Goal: Task Accomplishment & Management: Manage account settings

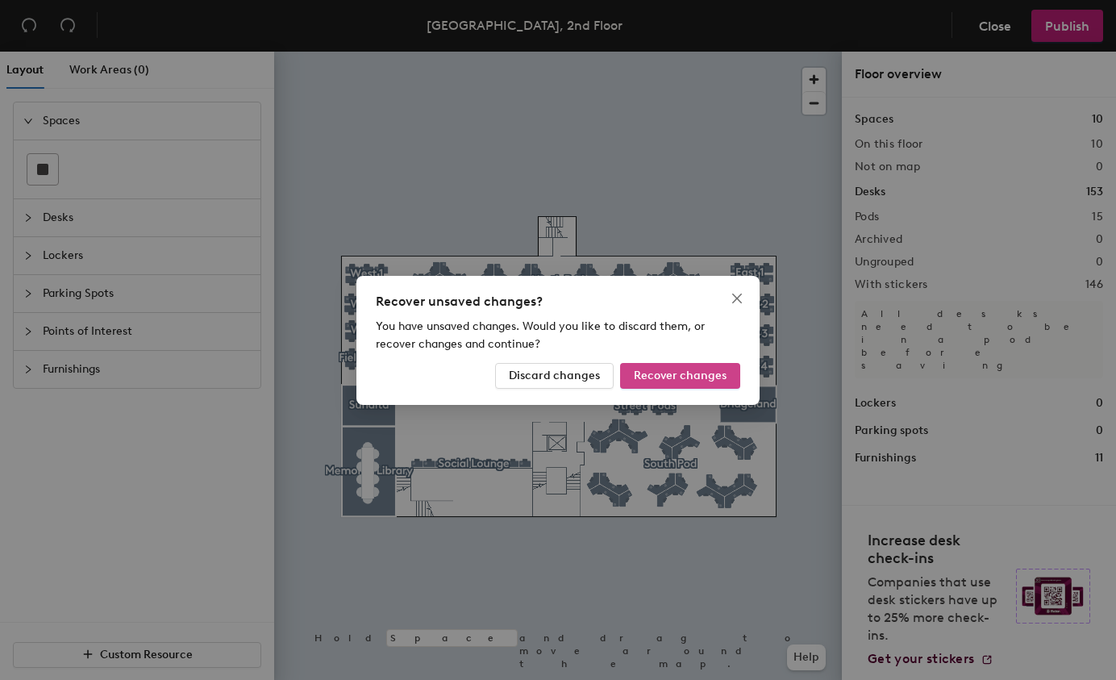
click at [684, 376] on span "Recover changes" at bounding box center [680, 375] width 93 height 14
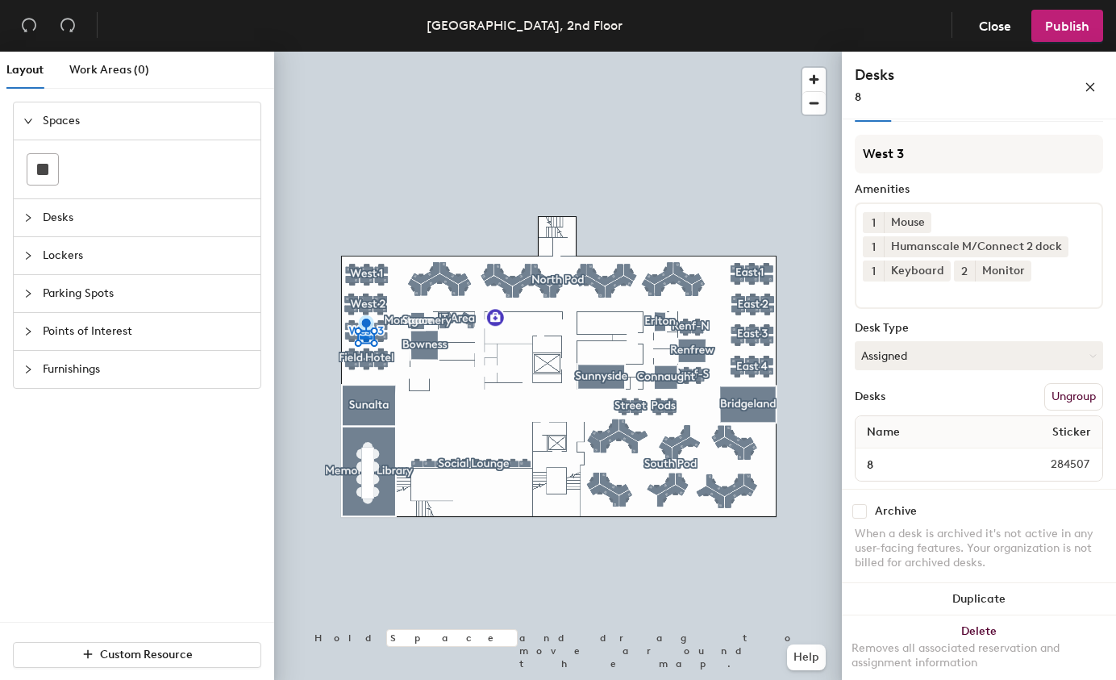
scroll to position [50, 0]
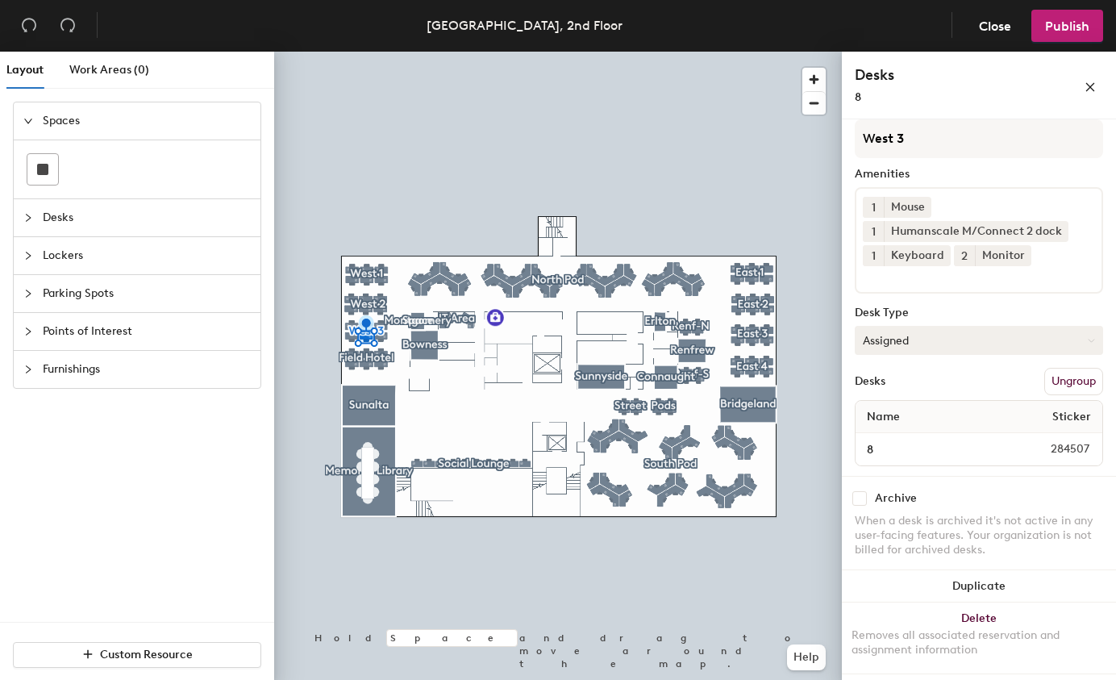
click at [1075, 335] on button "Assigned" at bounding box center [979, 340] width 248 height 29
click at [888, 439] on div "Hoteled" at bounding box center [935, 438] width 161 height 24
click at [961, 97] on div "8" at bounding box center [943, 97] width 177 height 17
click at [1054, 28] on span "Publish" at bounding box center [1067, 26] width 44 height 15
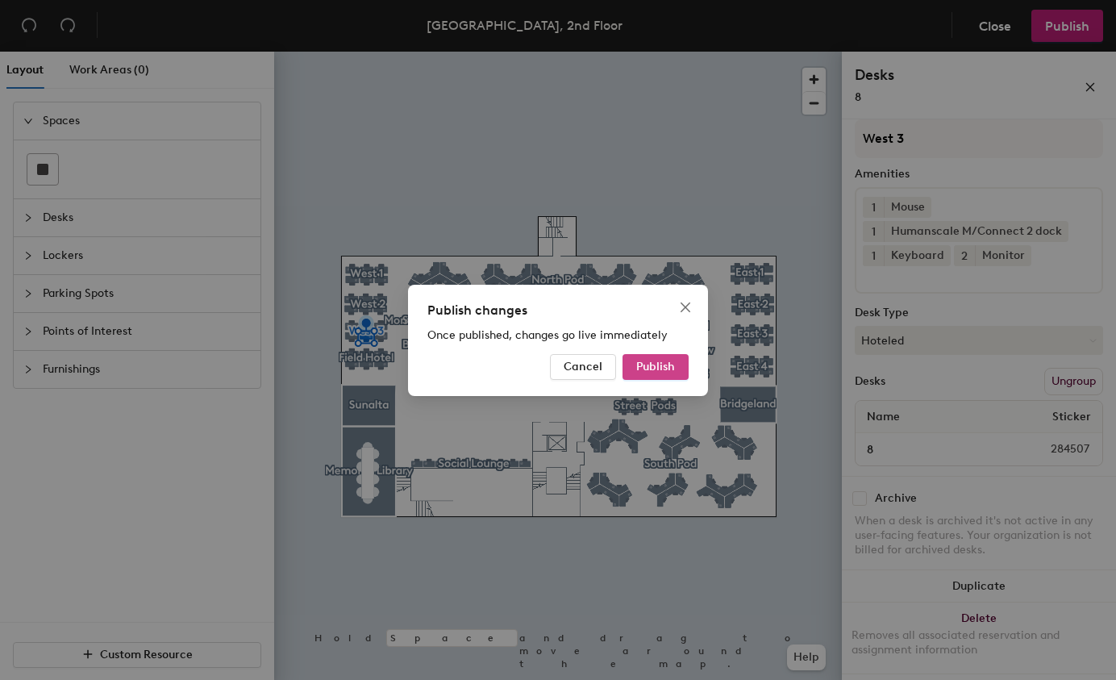
click at [653, 364] on span "Publish" at bounding box center [655, 367] width 39 height 14
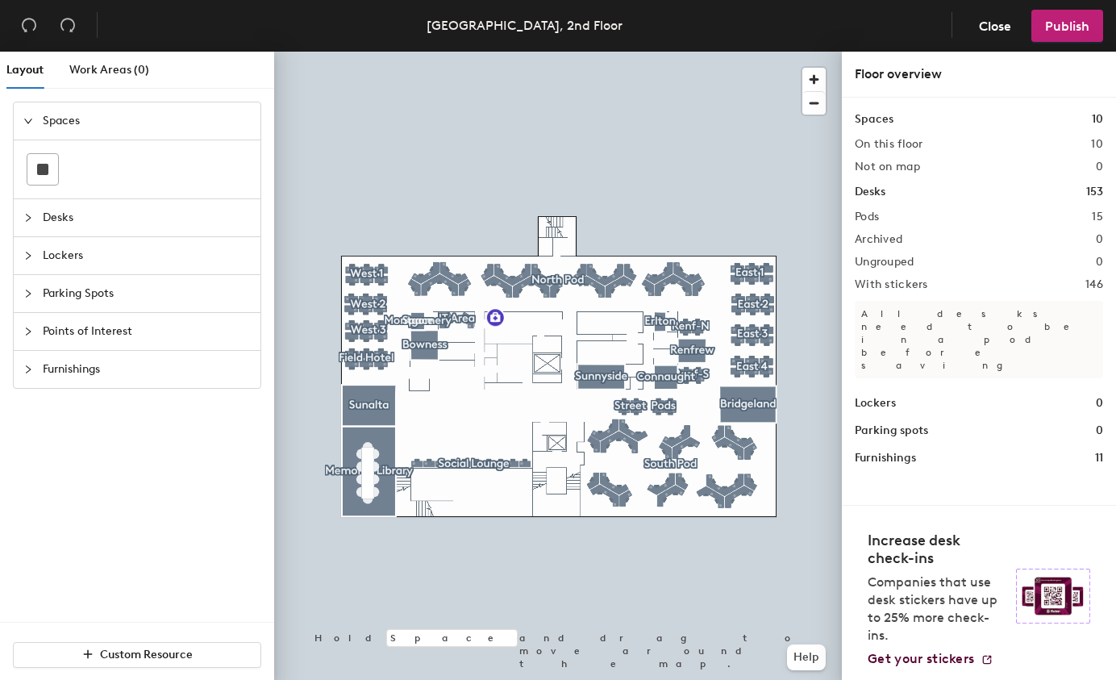
click at [379, 52] on div at bounding box center [558, 52] width 568 height 0
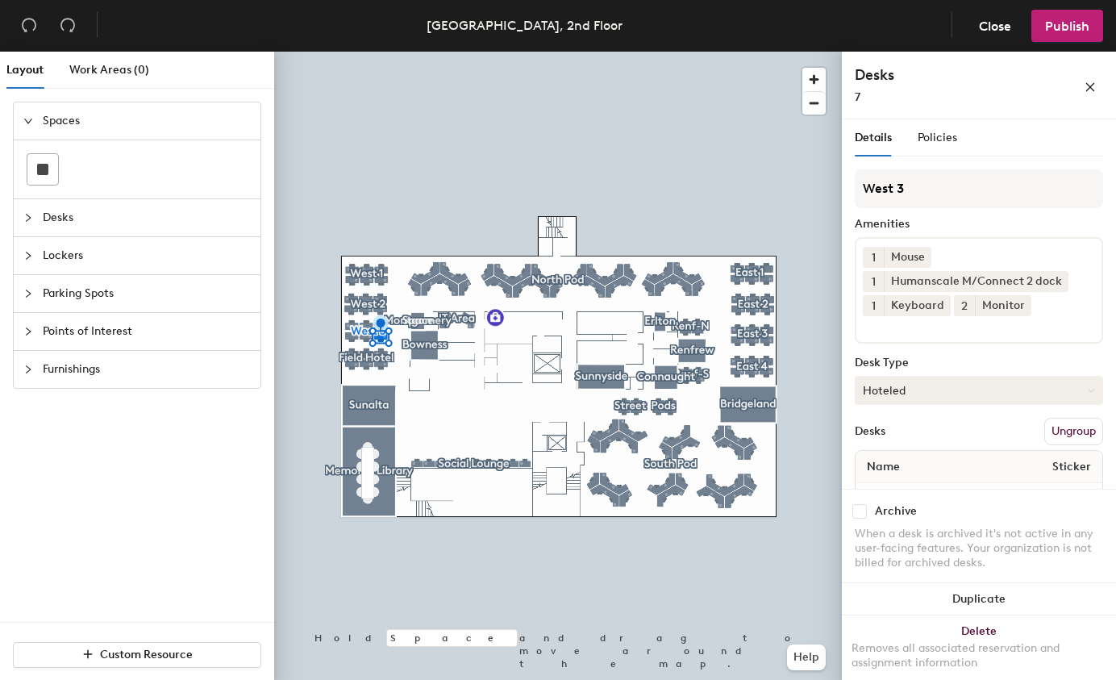
scroll to position [50, 0]
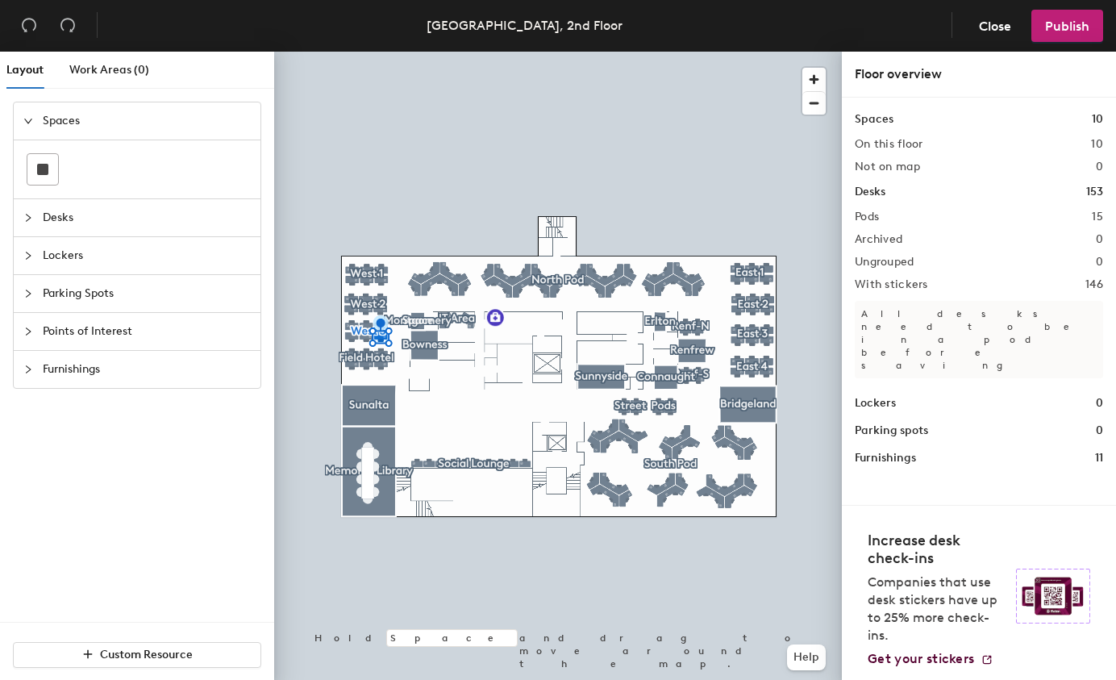
click at [382, 52] on div at bounding box center [558, 52] width 568 height 0
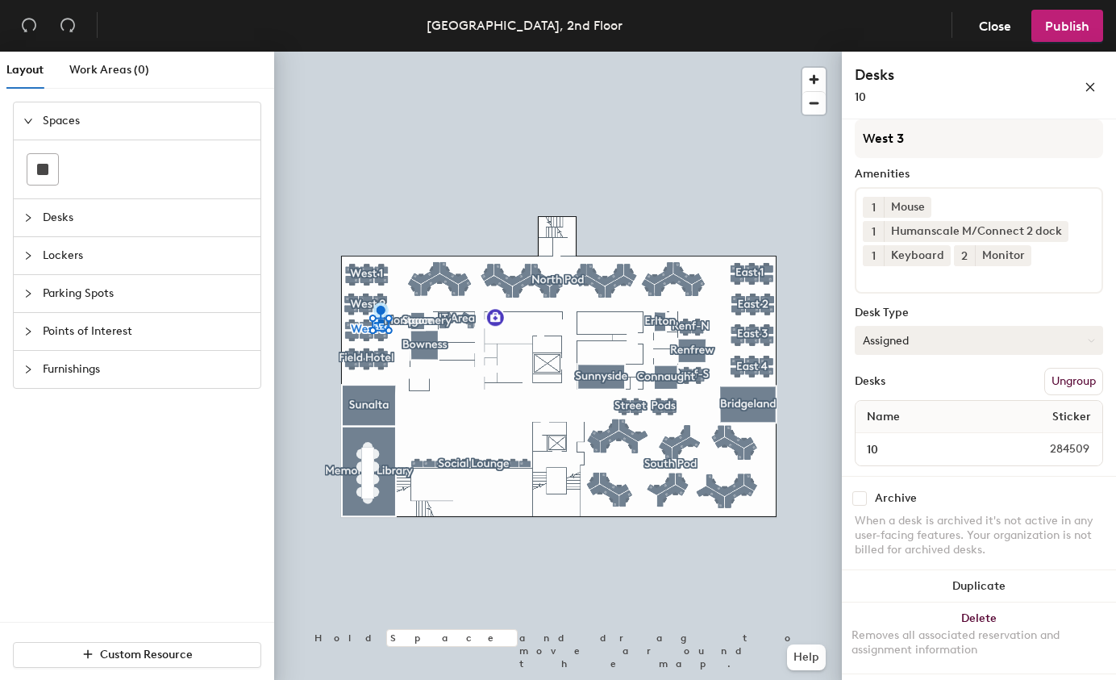
click at [1088, 343] on icon at bounding box center [1091, 340] width 7 height 7
click at [888, 435] on div "Hoteled" at bounding box center [935, 438] width 161 height 24
click at [1055, 27] on span "Publish" at bounding box center [1067, 26] width 44 height 15
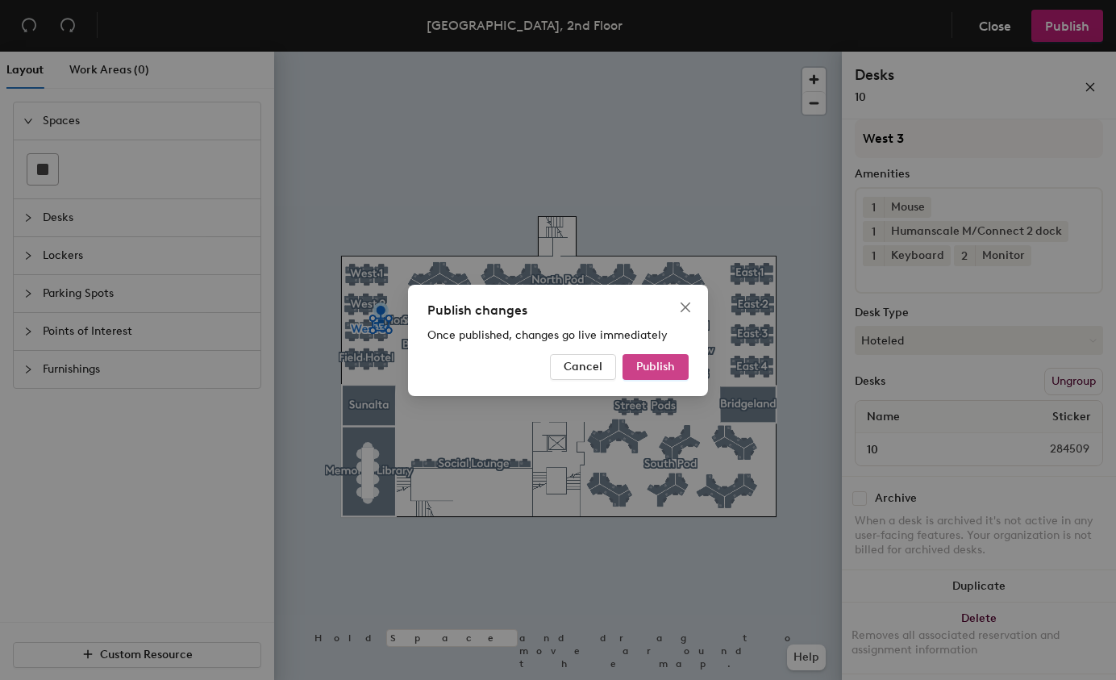
click at [647, 367] on span "Publish" at bounding box center [655, 367] width 39 height 14
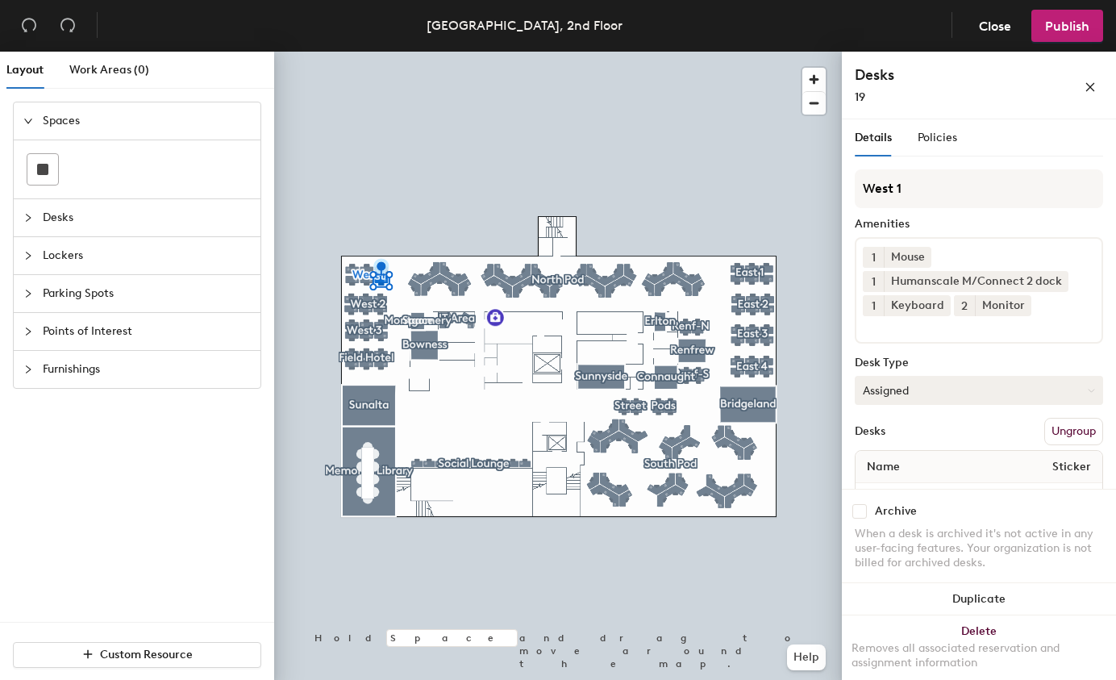
click at [1088, 387] on icon at bounding box center [1091, 390] width 7 height 7
click at [894, 482] on div "Hoteled" at bounding box center [935, 488] width 161 height 24
click at [1059, 25] on span "Publish" at bounding box center [1067, 26] width 44 height 15
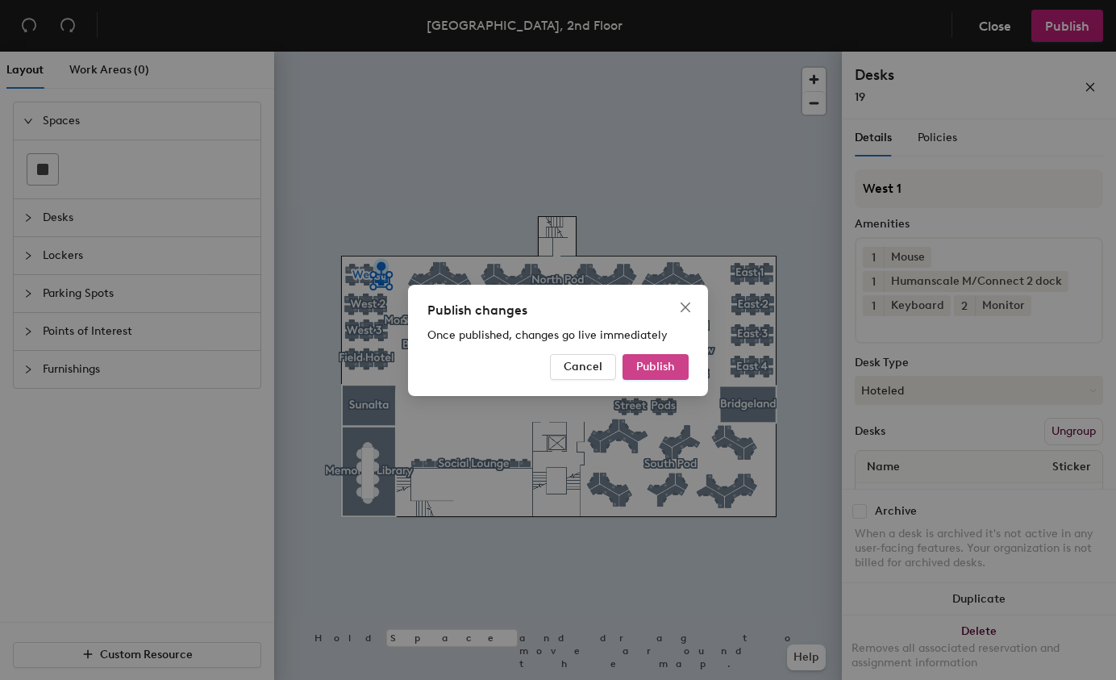
click at [637, 373] on button "Publish" at bounding box center [655, 367] width 66 height 26
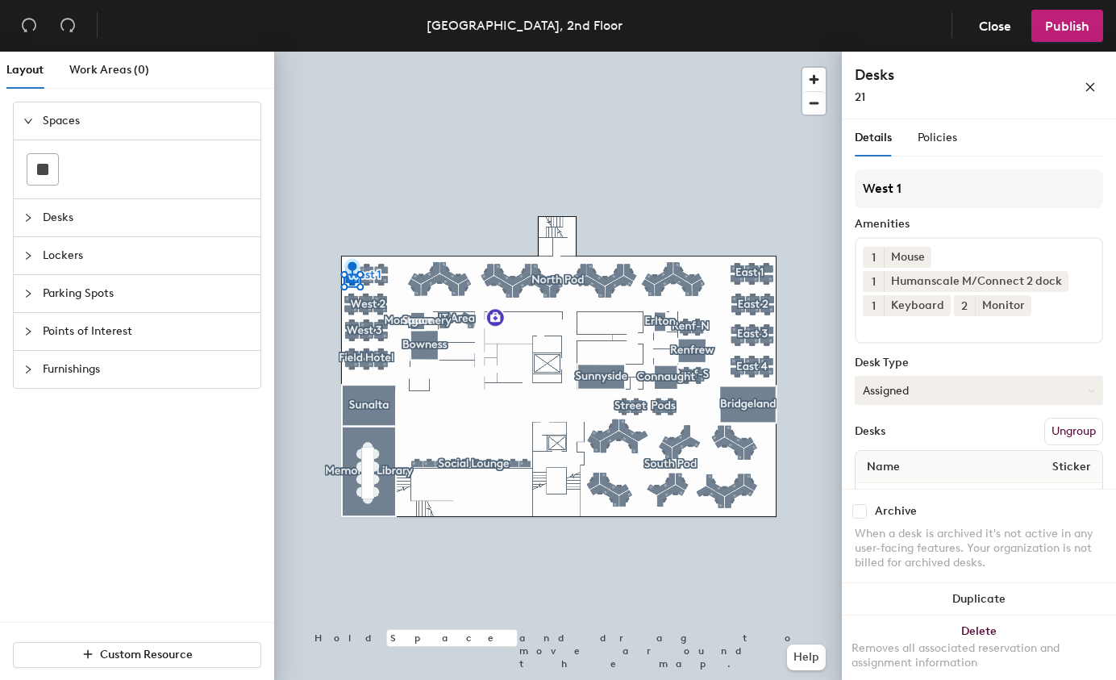
click at [1066, 390] on button "Assigned" at bounding box center [979, 390] width 248 height 29
click at [879, 486] on div "Hoteled" at bounding box center [935, 488] width 161 height 24
click at [1057, 29] on span "Publish" at bounding box center [1067, 26] width 44 height 15
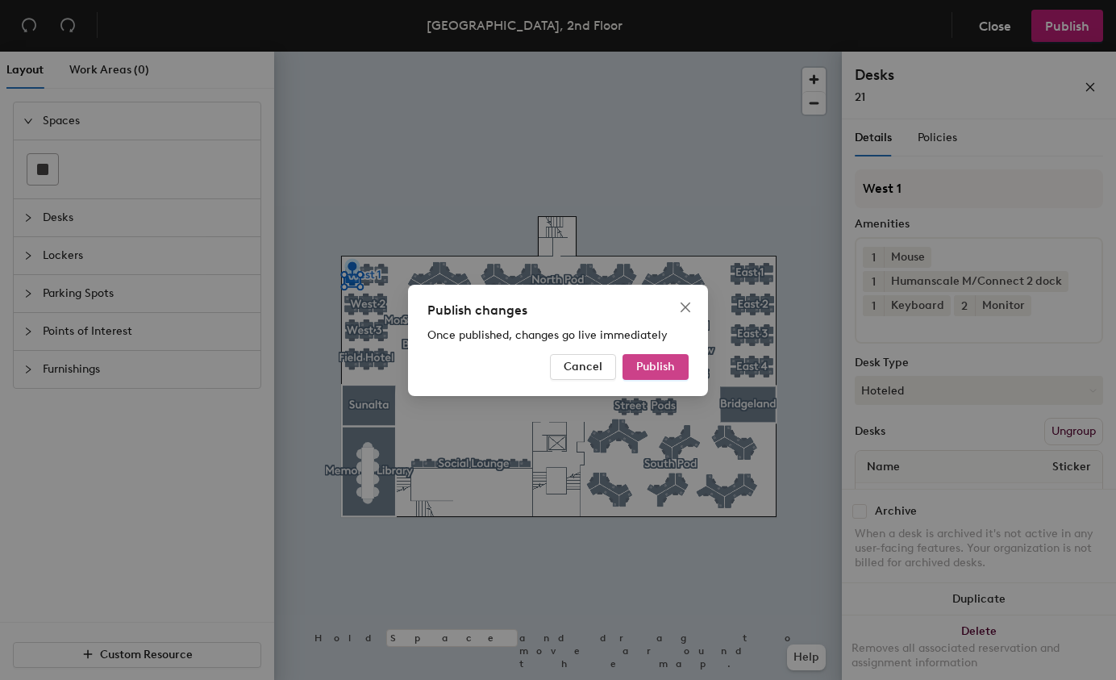
click at [643, 370] on span "Publish" at bounding box center [655, 367] width 39 height 14
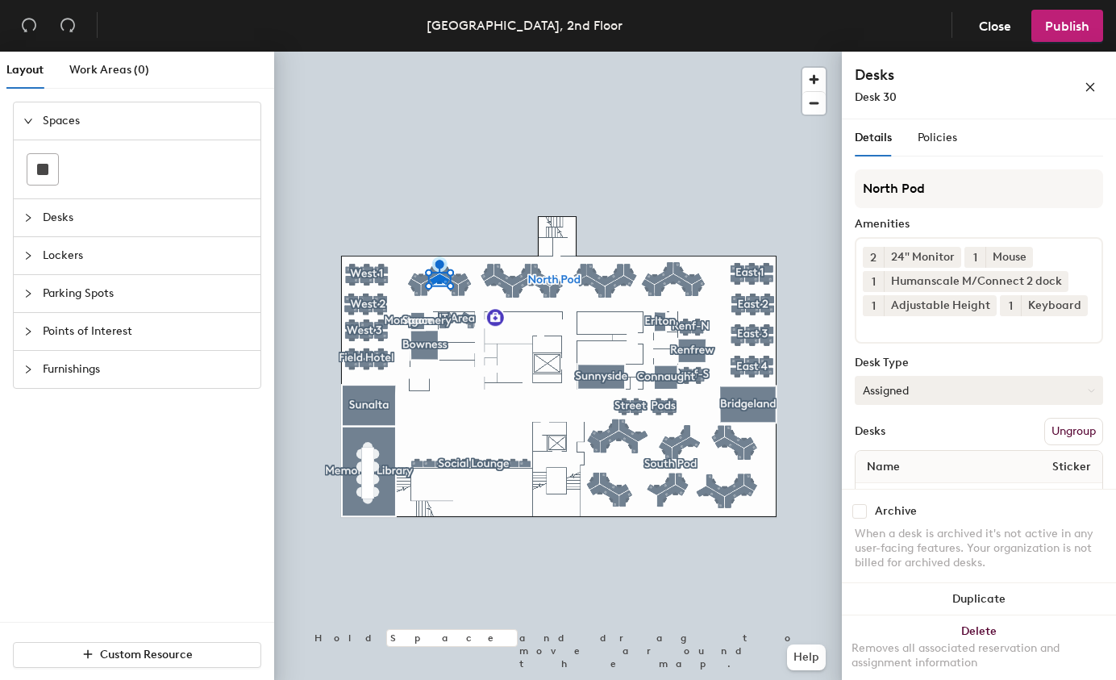
click at [922, 405] on button "Assigned" at bounding box center [979, 390] width 248 height 29
click at [886, 501] on div "Hoteled" at bounding box center [935, 488] width 161 height 24
click at [1062, 36] on button "Publish" at bounding box center [1067, 26] width 72 height 32
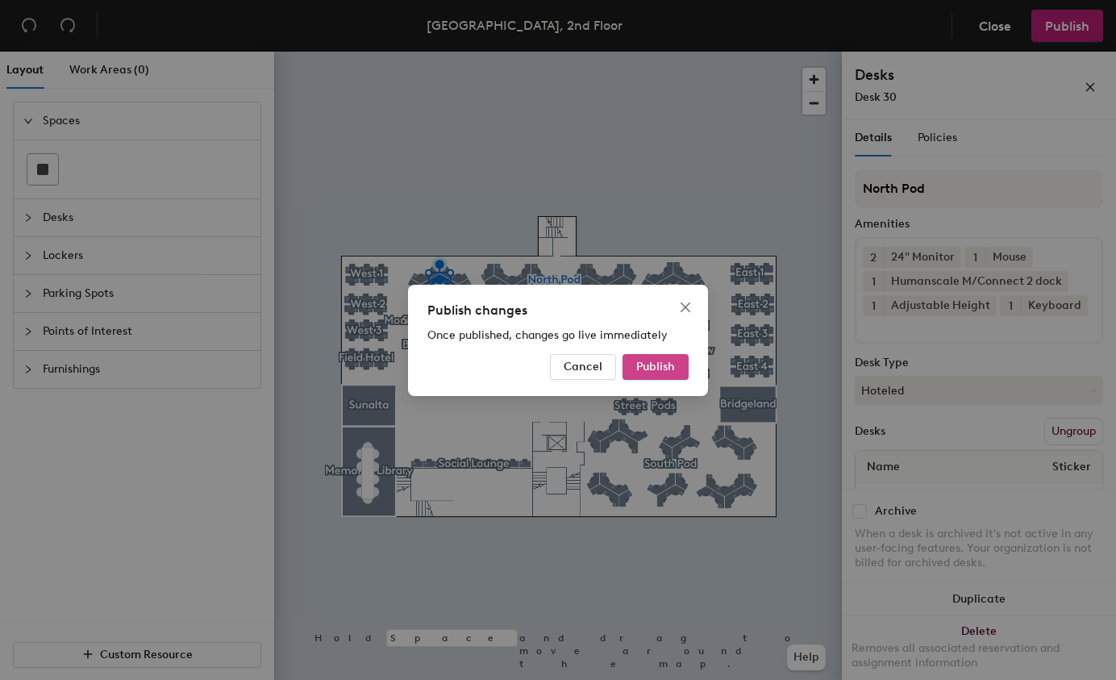
click at [663, 366] on span "Publish" at bounding box center [655, 367] width 39 height 14
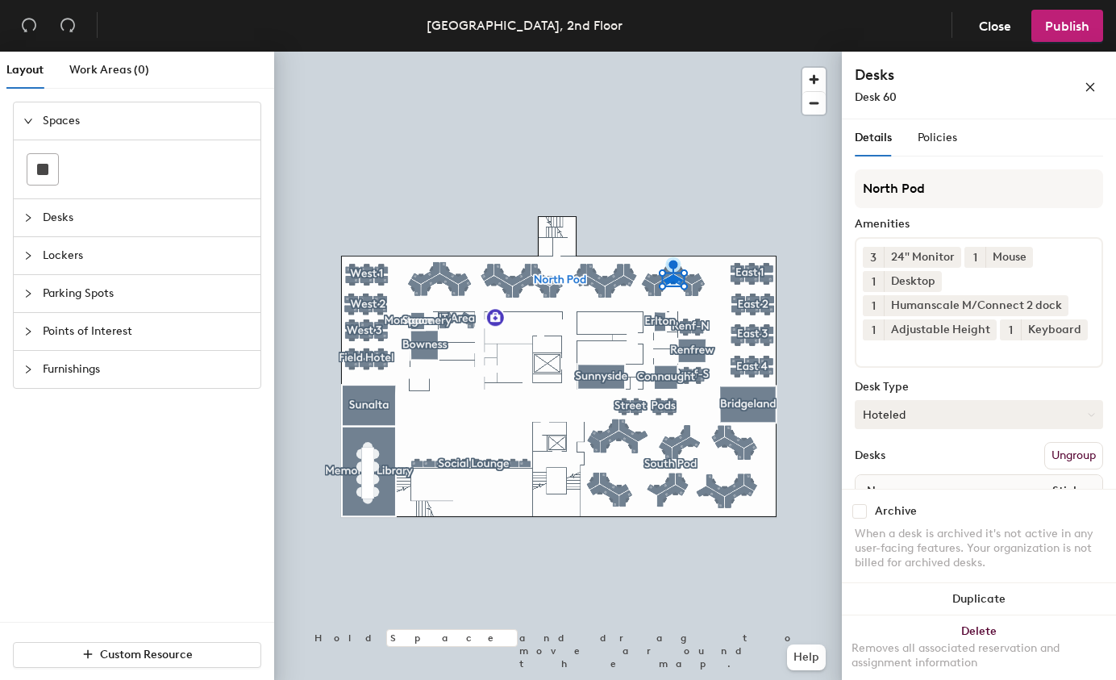
click at [917, 429] on button "Hoteled" at bounding box center [979, 414] width 248 height 29
click at [972, 84] on h4 "Desks" at bounding box center [943, 74] width 177 height 21
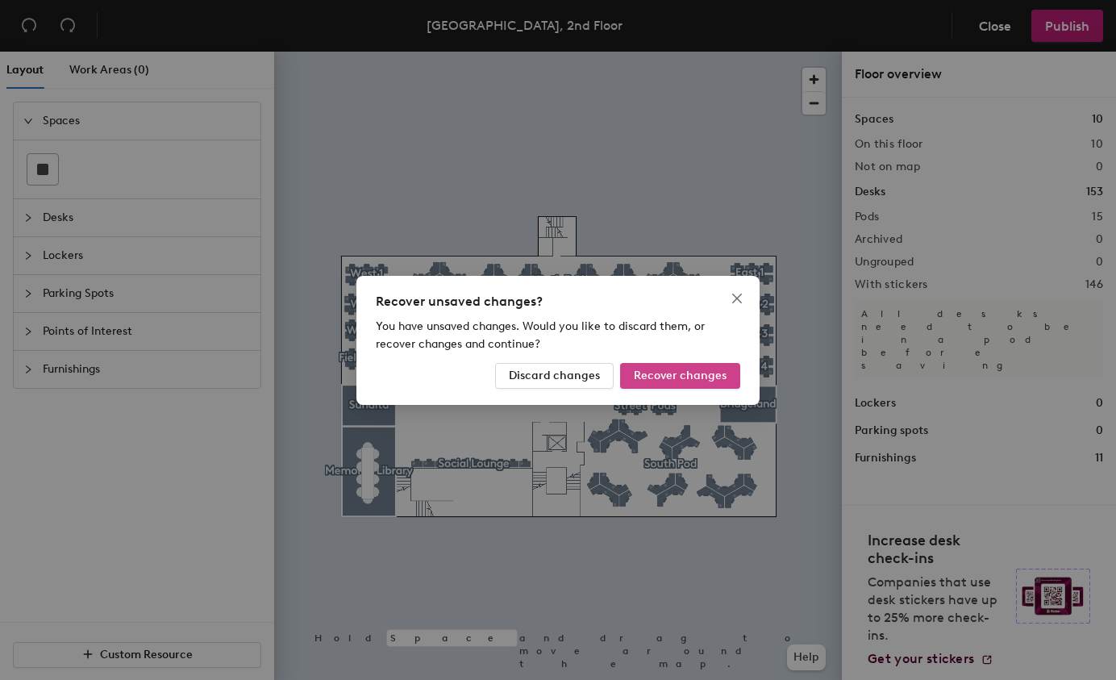
click at [657, 381] on span "Recover changes" at bounding box center [680, 375] width 93 height 14
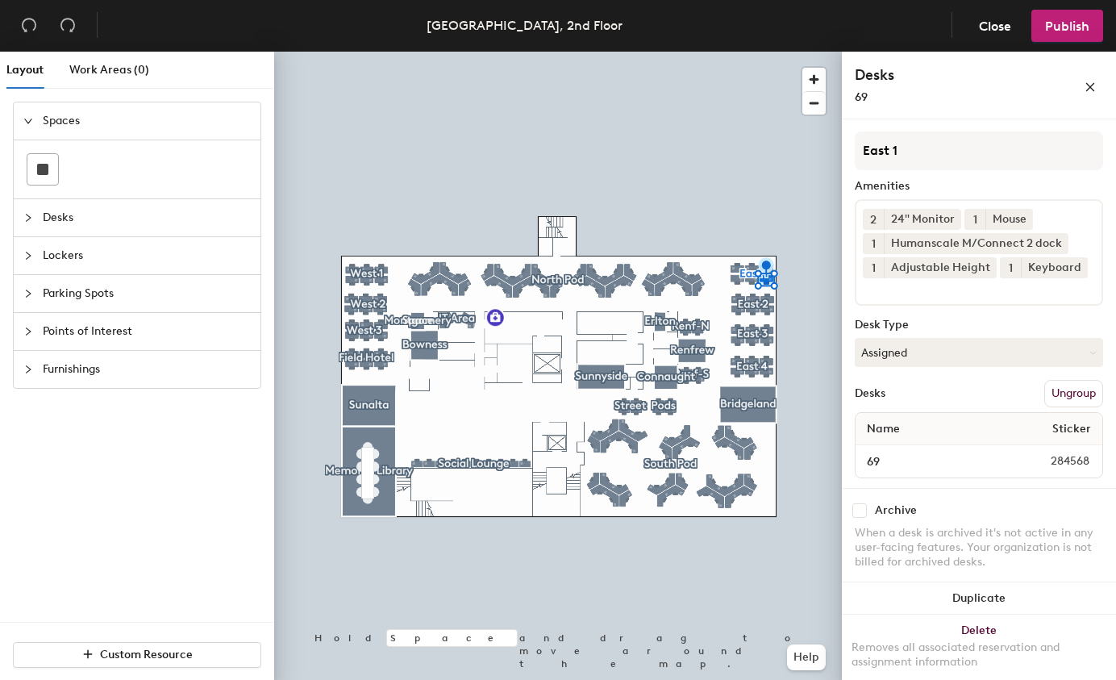
scroll to position [74, 0]
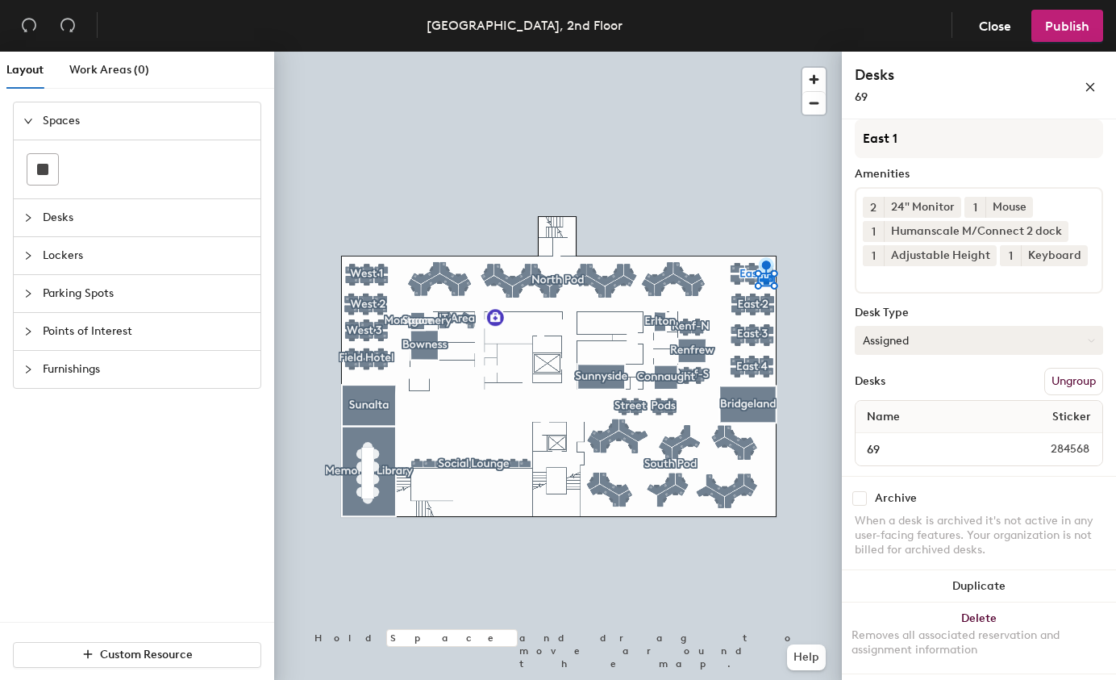
click at [976, 330] on button "Assigned" at bounding box center [979, 340] width 248 height 29
drag, startPoint x: 880, startPoint y: 438, endPoint x: 892, endPoint y: 347, distance: 91.9
click at [880, 438] on div "Hoteled" at bounding box center [935, 438] width 161 height 24
click at [1070, 30] on span "Publish" at bounding box center [1067, 26] width 44 height 15
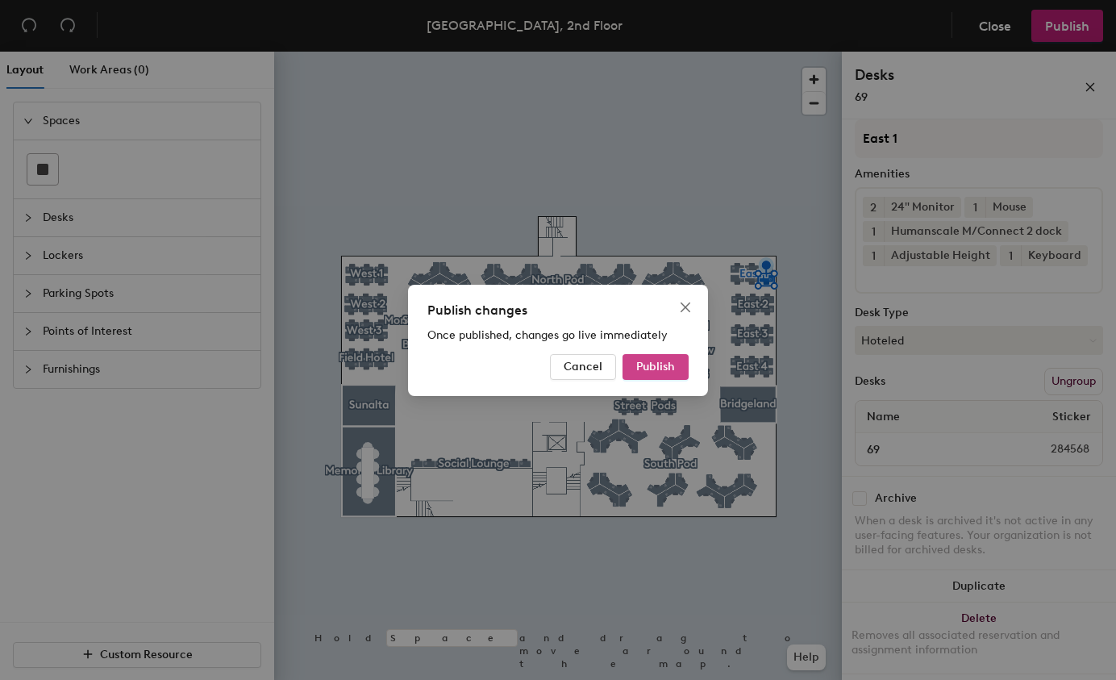
click at [639, 369] on span "Publish" at bounding box center [655, 367] width 39 height 14
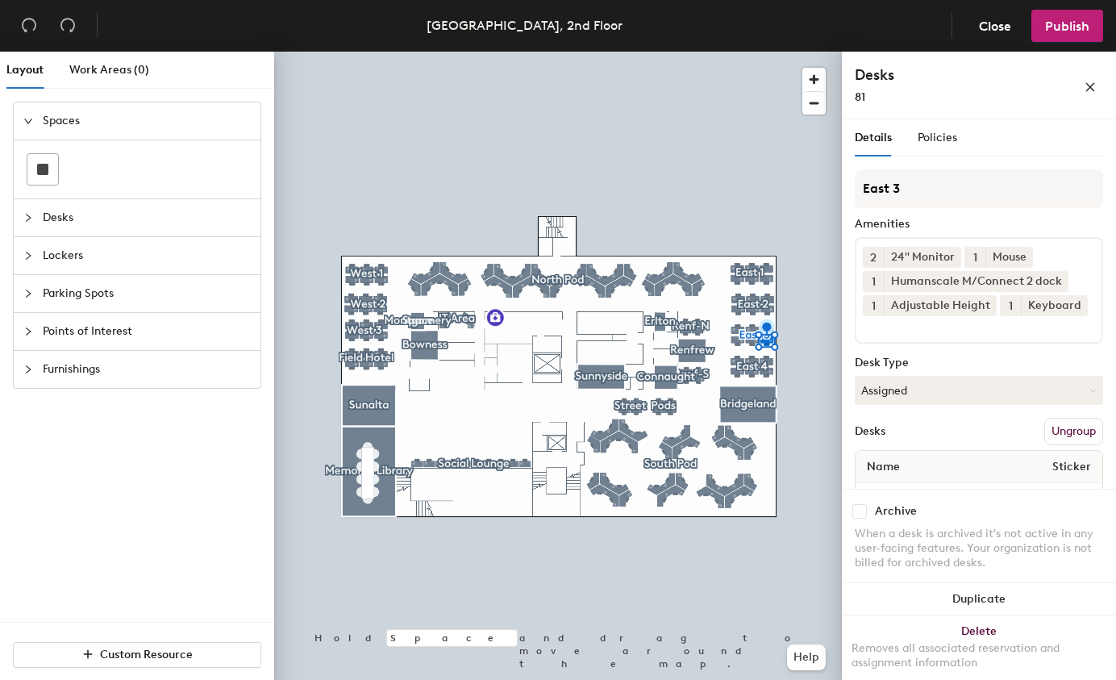
scroll to position [74, 0]
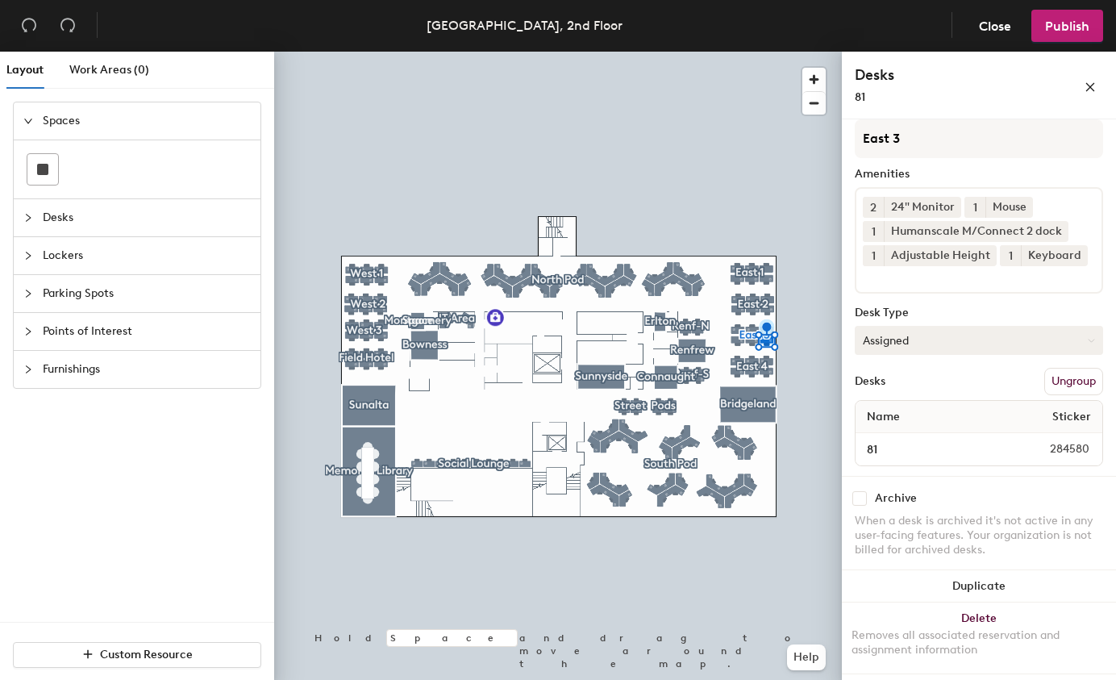
click at [918, 347] on button "Assigned" at bounding box center [979, 340] width 248 height 29
click at [882, 439] on div "Hoteled" at bounding box center [935, 438] width 161 height 24
click at [1060, 29] on span "Publish" at bounding box center [1067, 26] width 44 height 15
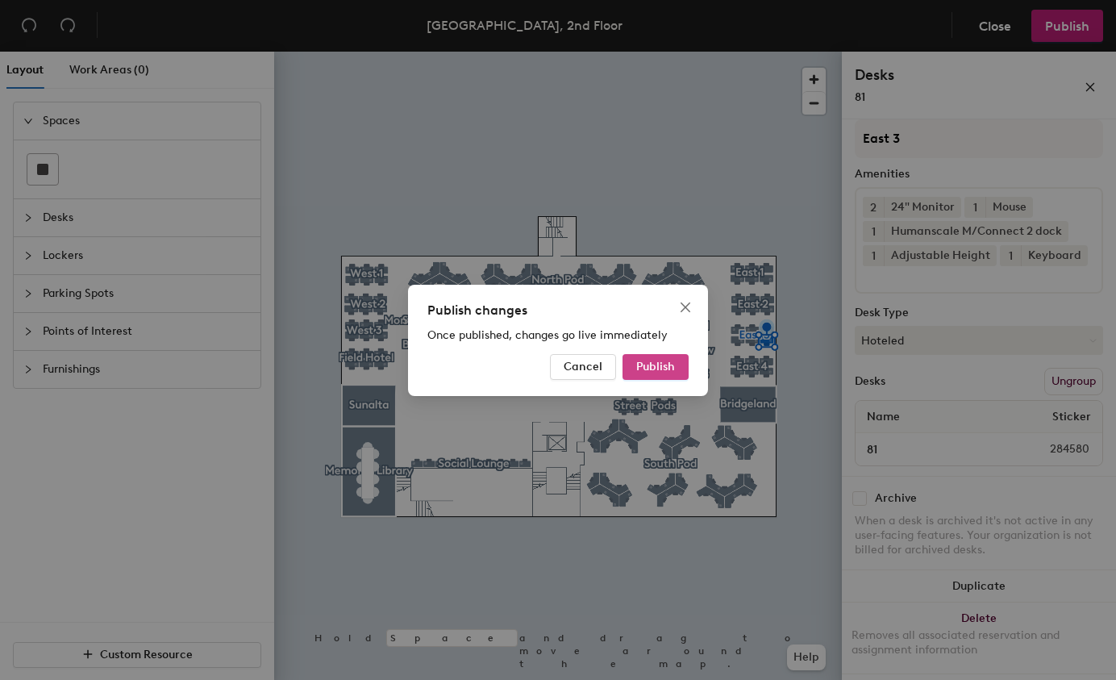
click at [642, 368] on span "Publish" at bounding box center [655, 367] width 39 height 14
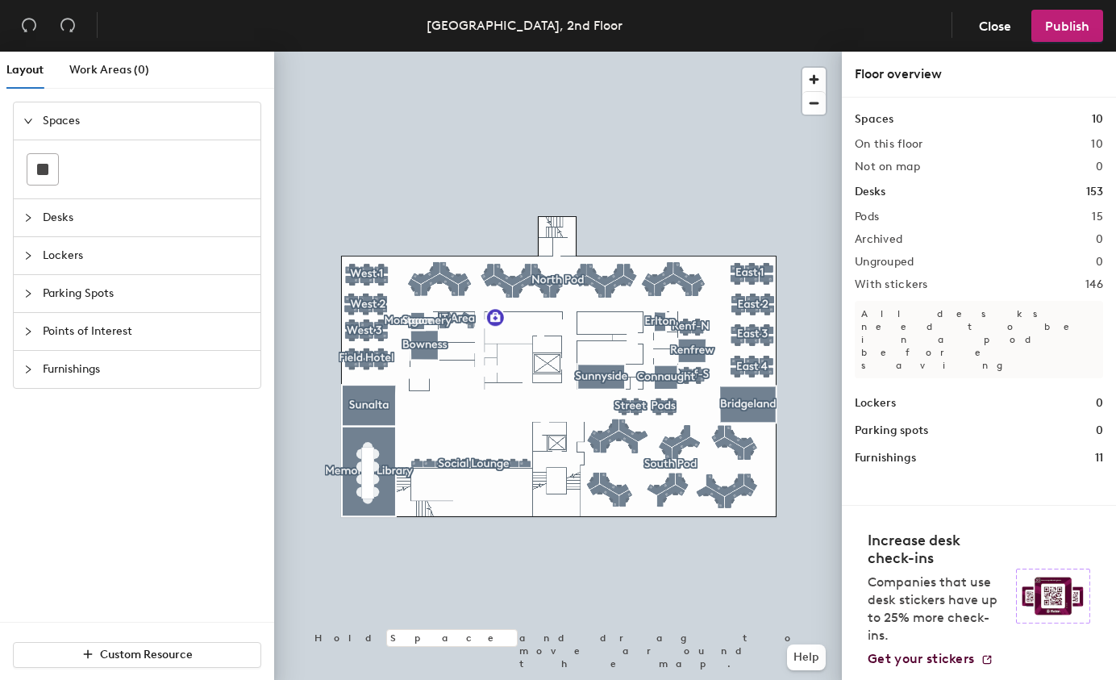
click at [736, 52] on div at bounding box center [558, 52] width 568 height 0
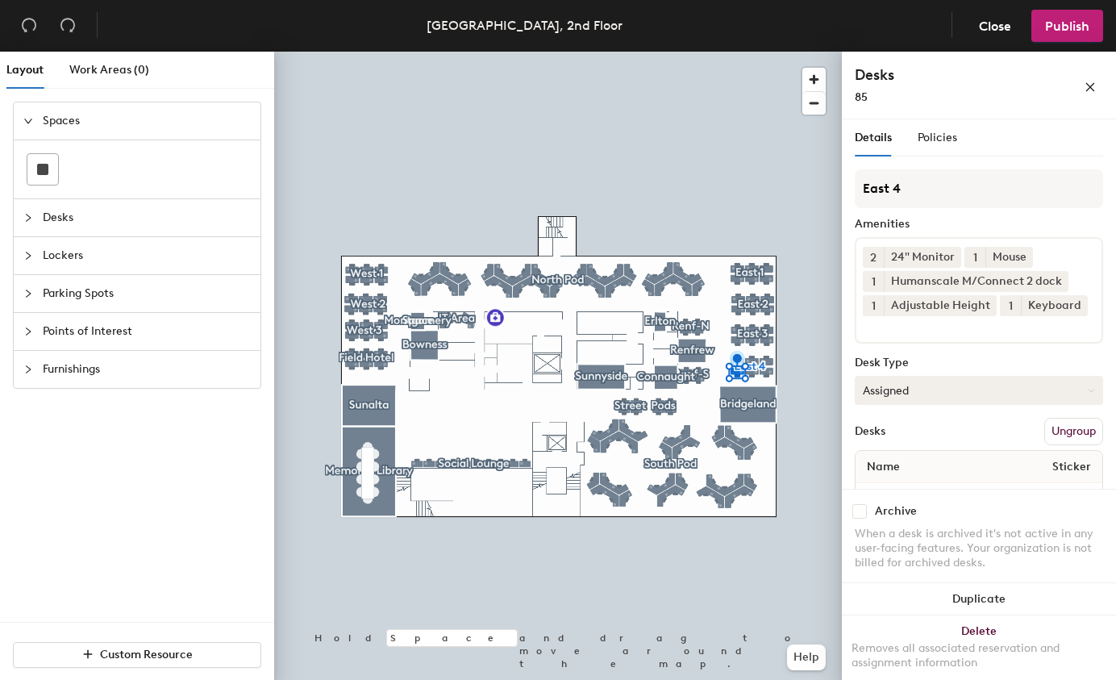
click at [926, 405] on button "Assigned" at bounding box center [979, 390] width 248 height 29
click at [887, 501] on div "Hoteled" at bounding box center [935, 488] width 161 height 24
click at [1063, 27] on span "Publish" at bounding box center [1067, 26] width 44 height 15
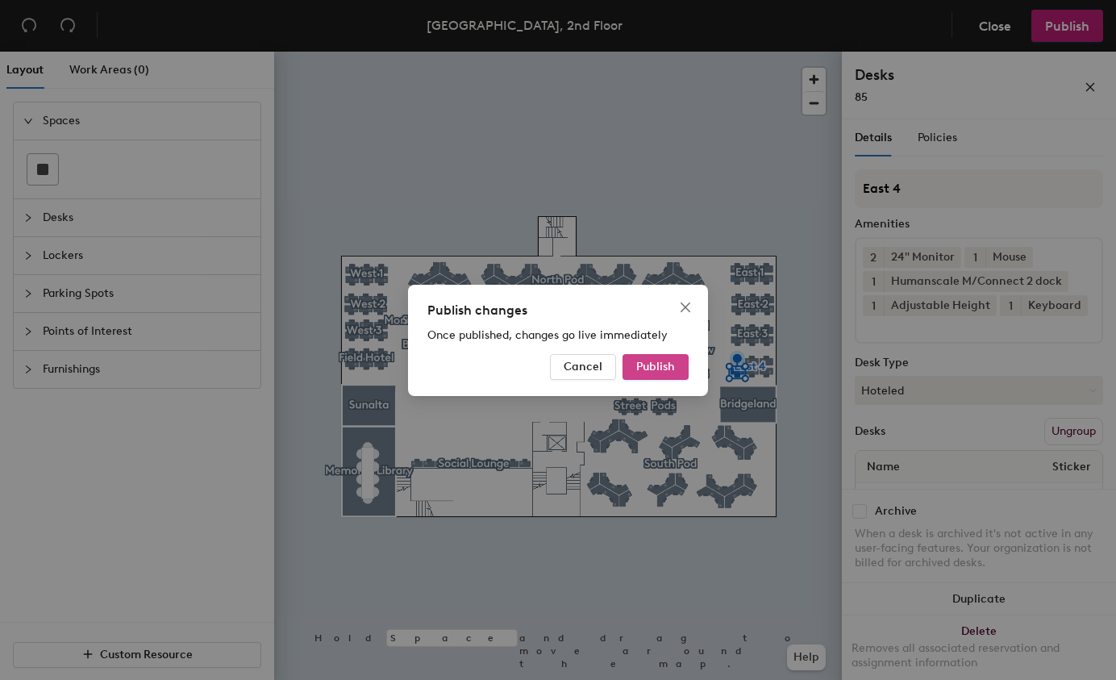
click at [666, 361] on span "Publish" at bounding box center [655, 367] width 39 height 14
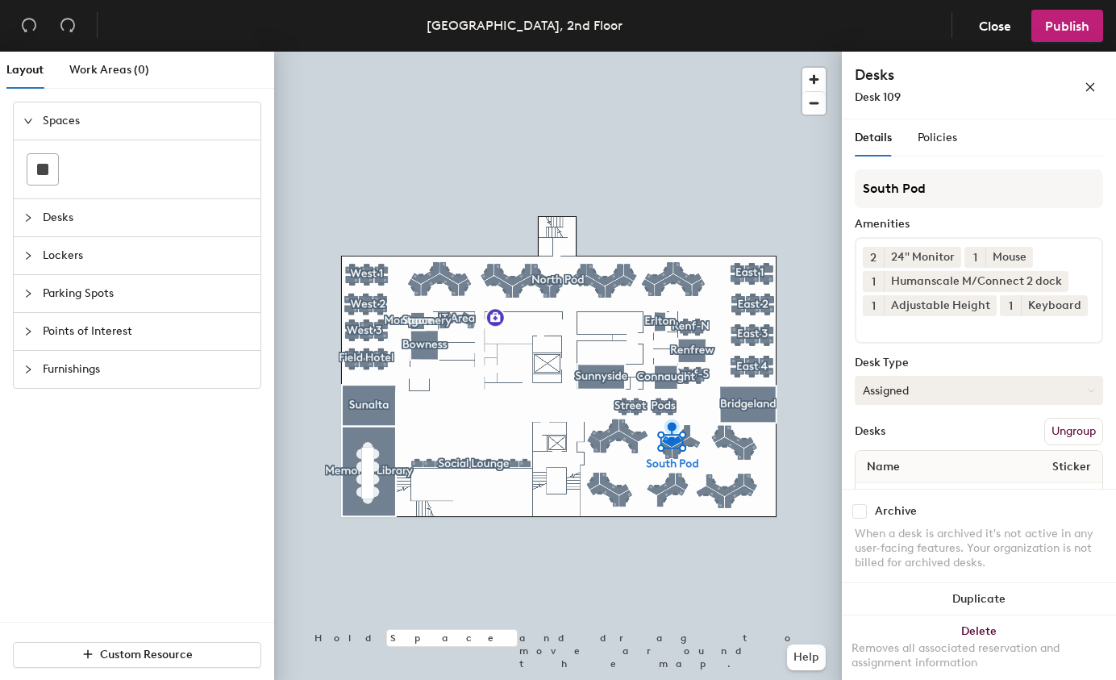
click at [922, 405] on button "Assigned" at bounding box center [979, 390] width 248 height 29
drag, startPoint x: 879, startPoint y: 512, endPoint x: 884, endPoint y: 504, distance: 9.8
click at [879, 501] on div "Hoteled" at bounding box center [935, 488] width 161 height 24
click at [1061, 35] on button "Publish" at bounding box center [1067, 26] width 72 height 32
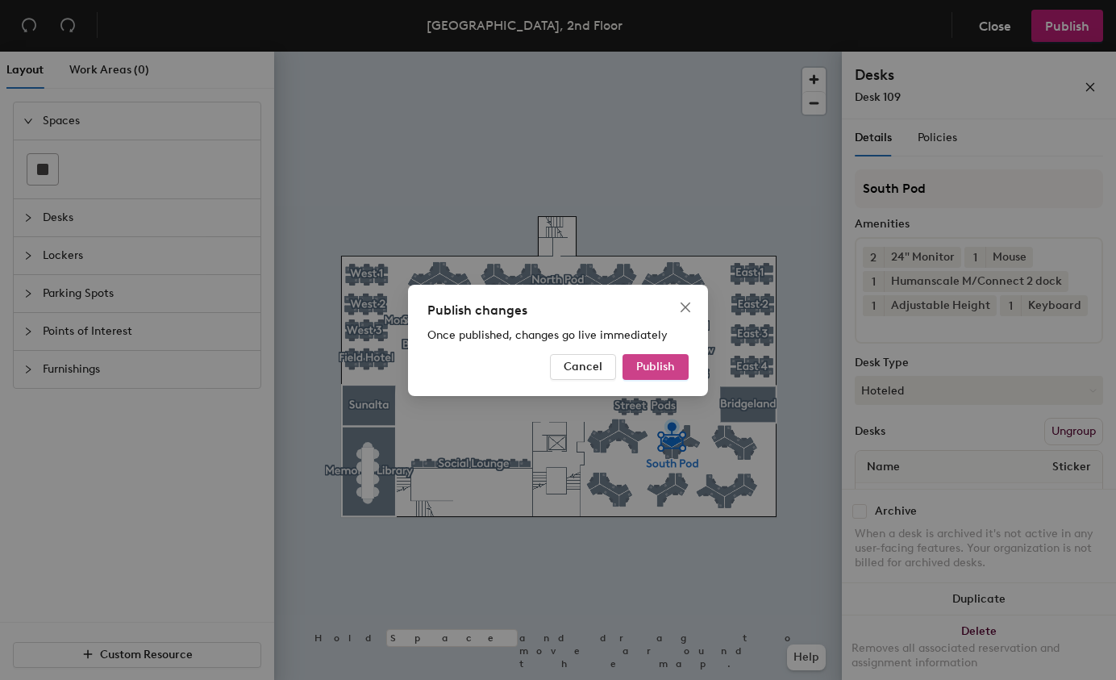
click at [651, 368] on span "Publish" at bounding box center [655, 367] width 39 height 14
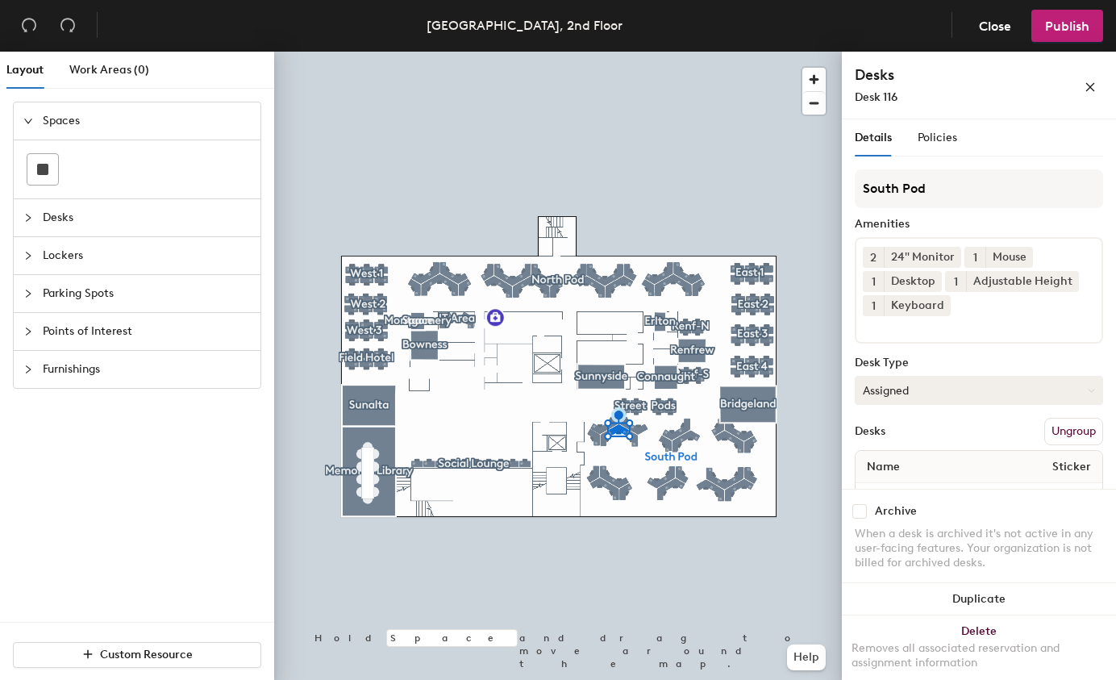
click at [941, 392] on button "Assigned" at bounding box center [979, 390] width 248 height 29
drag, startPoint x: 879, startPoint y: 489, endPoint x: 902, endPoint y: 446, distance: 48.7
click at [878, 489] on div "Hoteled" at bounding box center [935, 488] width 161 height 24
click at [1054, 27] on span "Publish" at bounding box center [1067, 26] width 44 height 15
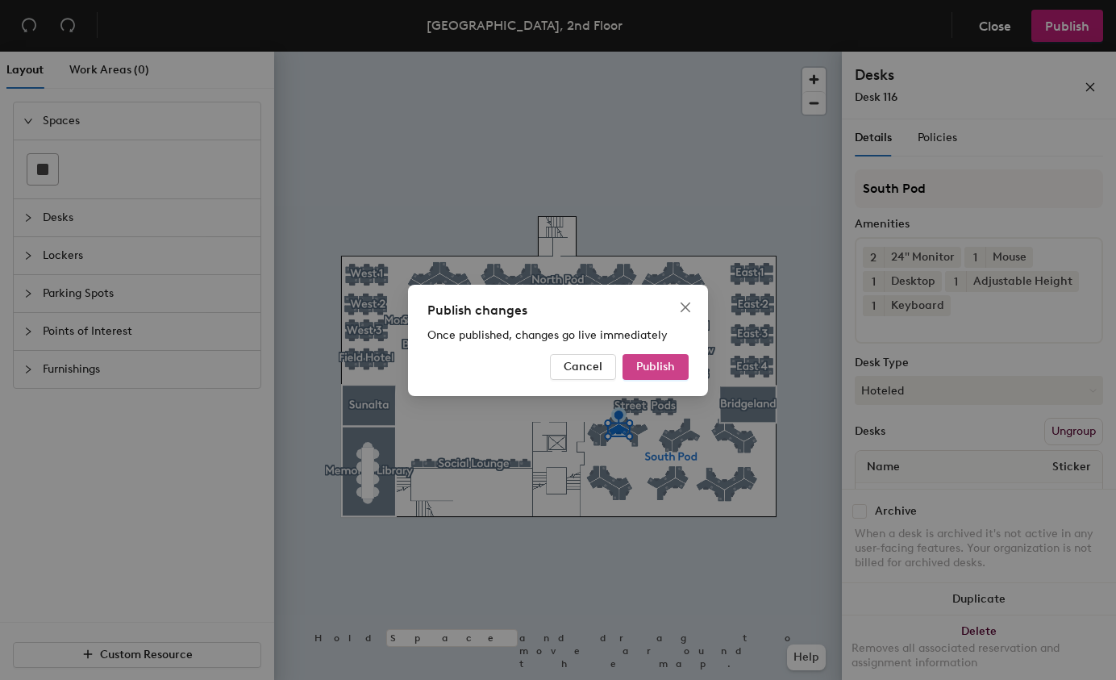
click at [668, 366] on span "Publish" at bounding box center [655, 367] width 39 height 14
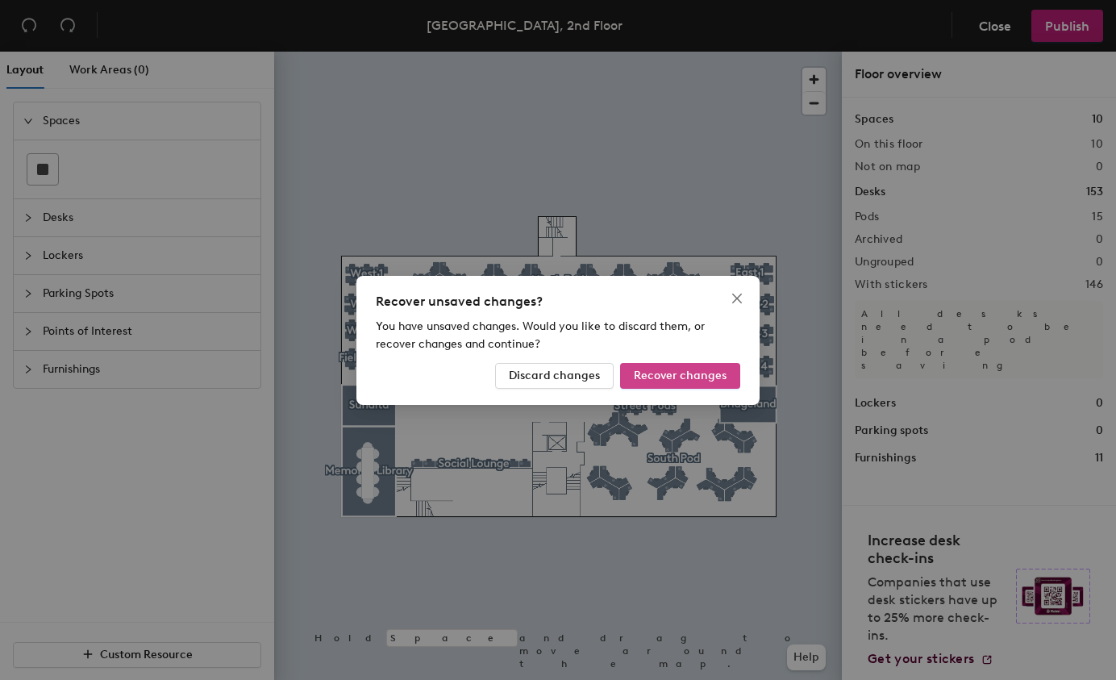
click at [679, 372] on span "Recover changes" at bounding box center [680, 375] width 93 height 14
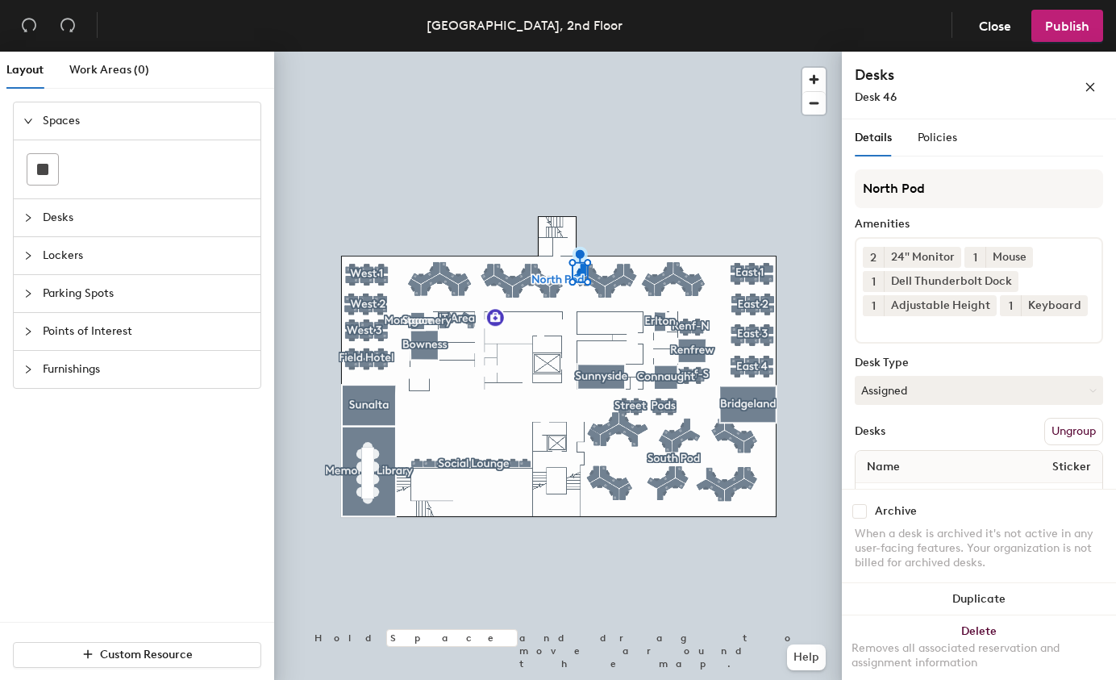
scroll to position [74, 0]
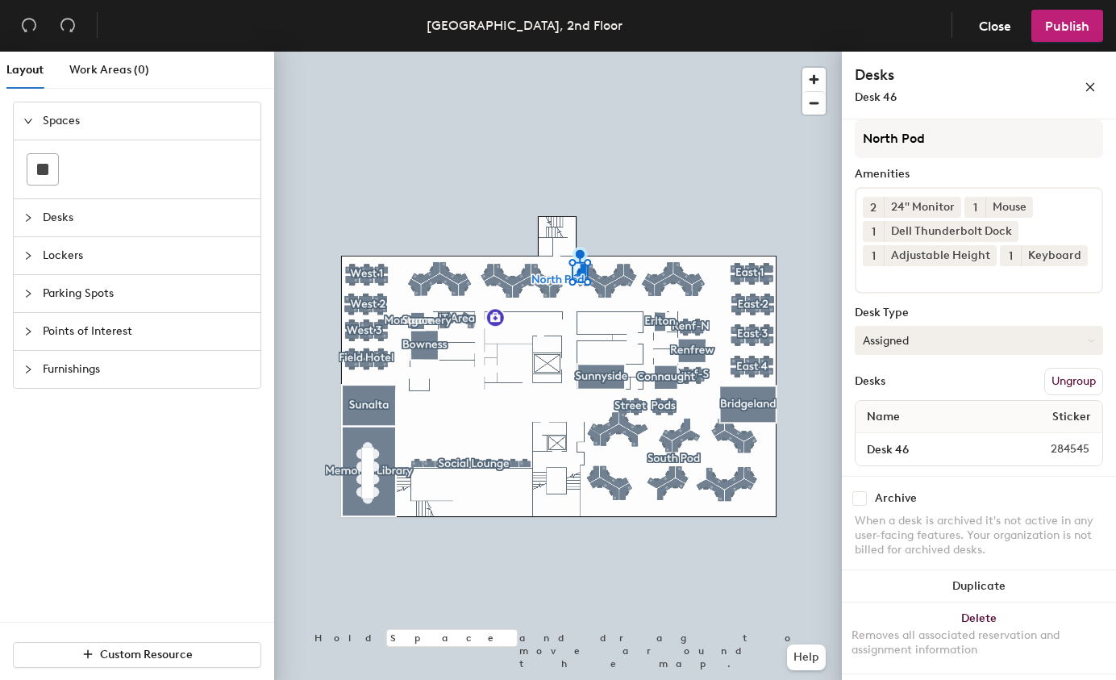
click at [909, 335] on button "Assigned" at bounding box center [979, 340] width 248 height 29
click at [901, 441] on div "Hoteled" at bounding box center [935, 438] width 161 height 24
click at [1062, 29] on span "Publish" at bounding box center [1067, 26] width 44 height 15
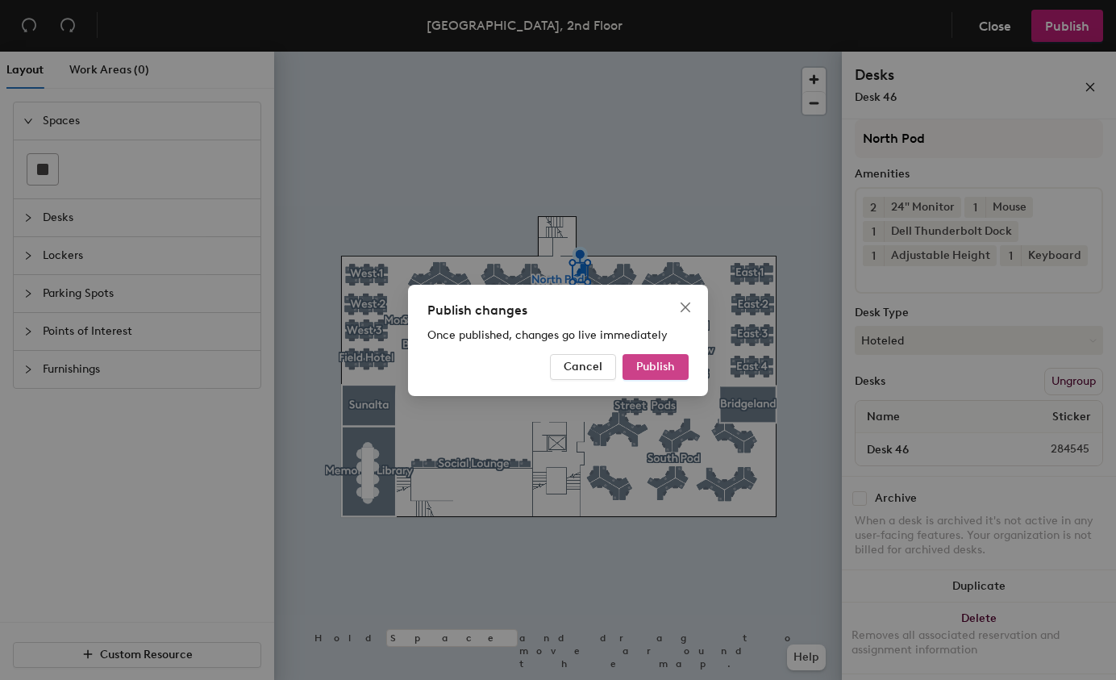
click at [658, 366] on span "Publish" at bounding box center [655, 367] width 39 height 14
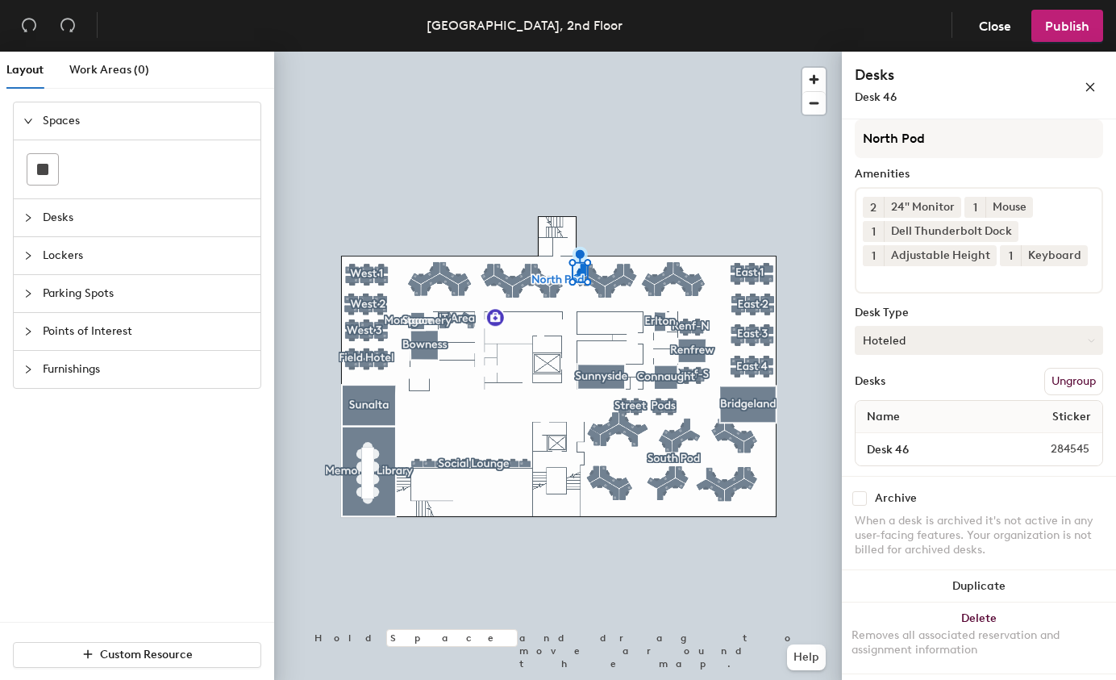
scroll to position [74, 0]
click at [942, 328] on button "Assigned" at bounding box center [979, 340] width 248 height 29
click at [896, 441] on div "Hoteled" at bounding box center [935, 438] width 161 height 24
click at [1059, 31] on span "Publish" at bounding box center [1067, 26] width 44 height 15
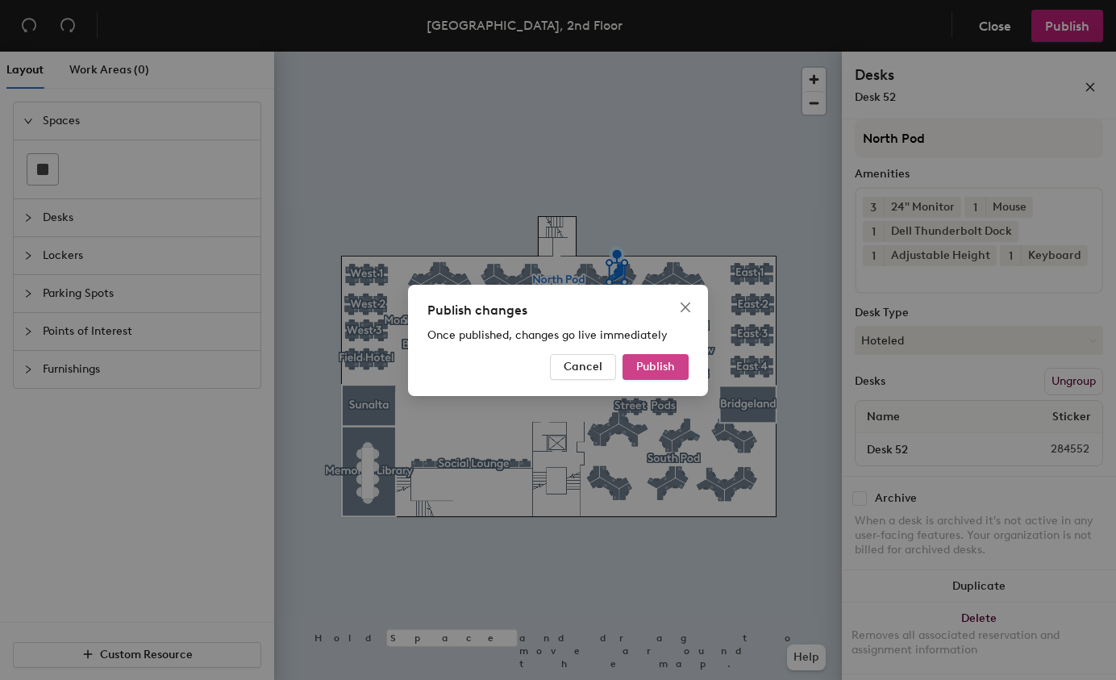
click at [644, 364] on span "Publish" at bounding box center [655, 367] width 39 height 14
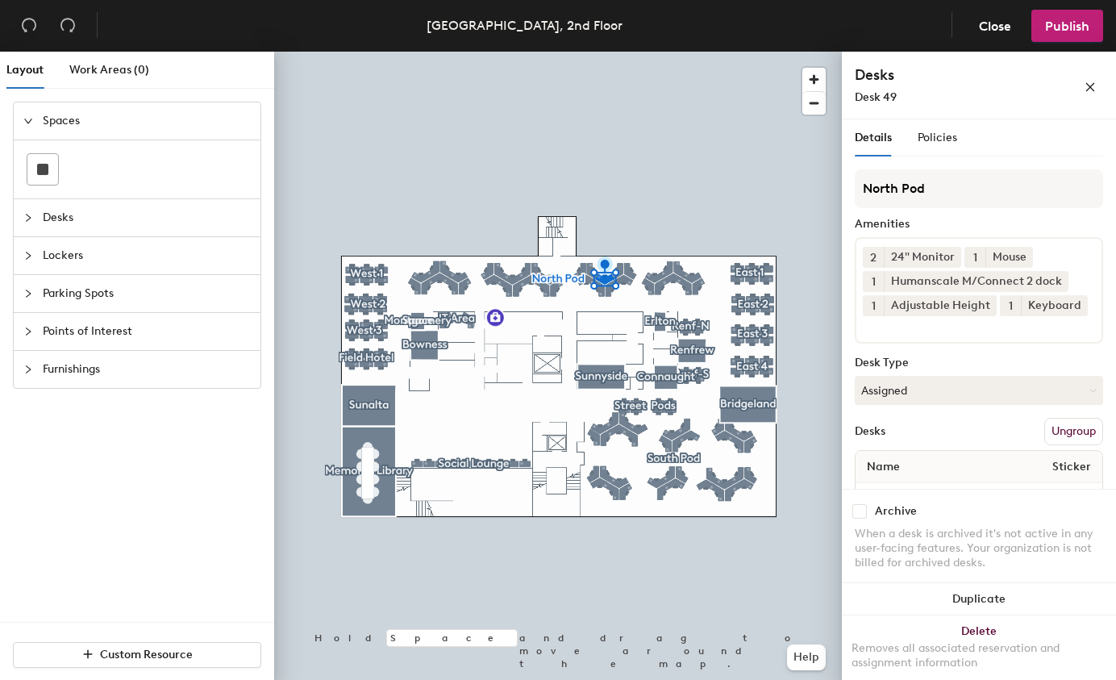
scroll to position [74, 0]
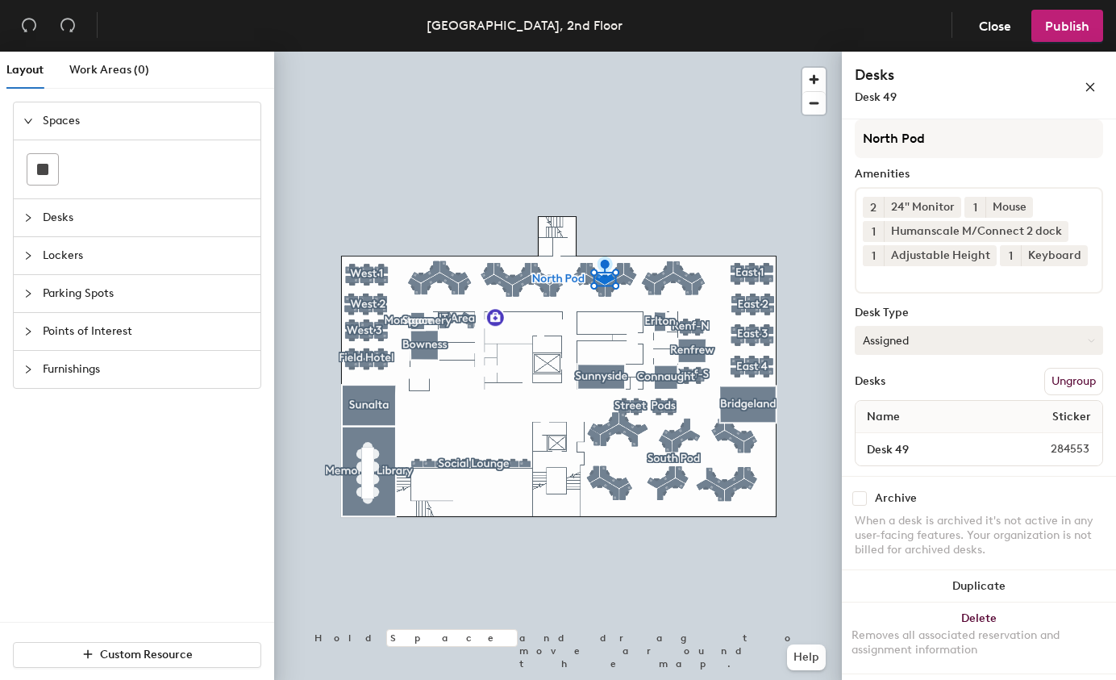
click at [995, 351] on button "Assigned" at bounding box center [979, 340] width 248 height 29
click at [901, 441] on div "Hoteled" at bounding box center [935, 438] width 161 height 24
click at [1077, 28] on span "Publish" at bounding box center [1067, 26] width 44 height 15
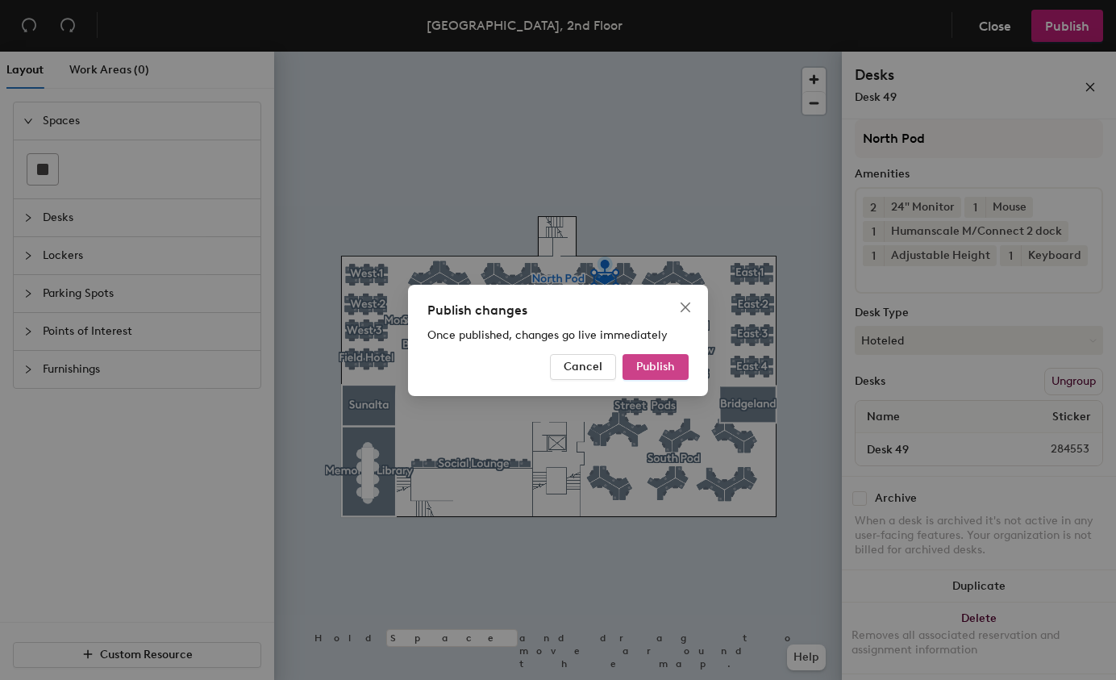
click at [657, 368] on span "Publish" at bounding box center [655, 367] width 39 height 14
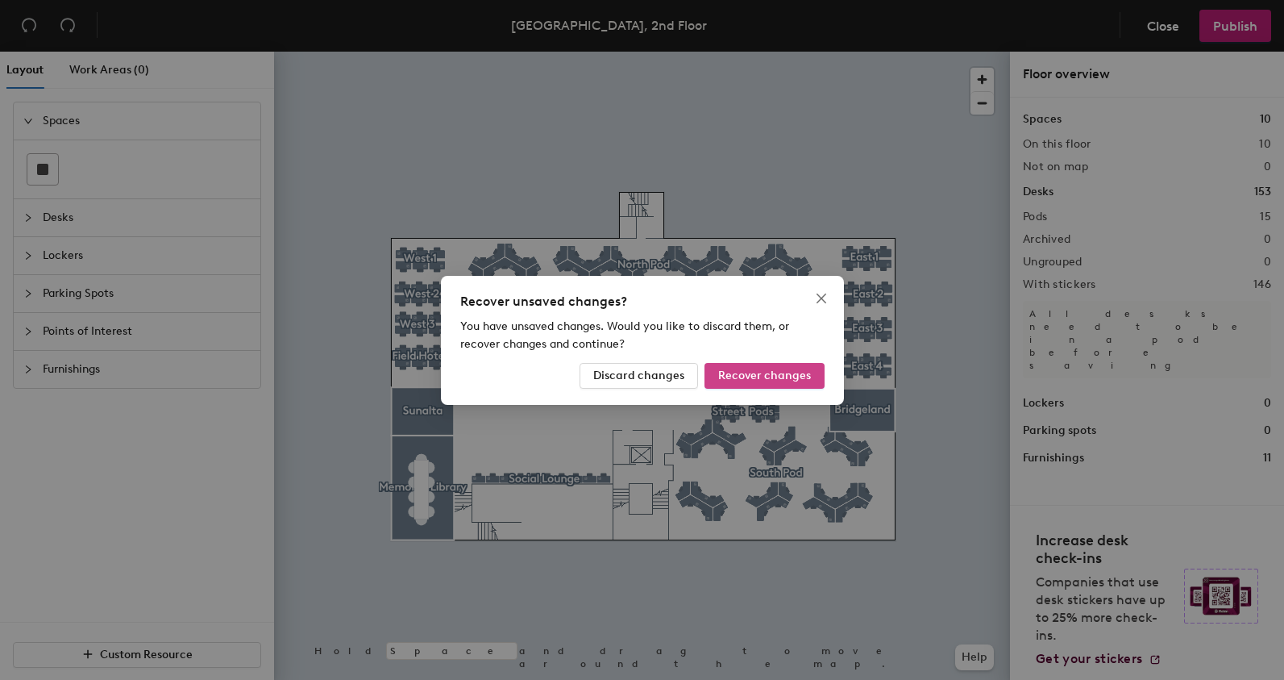
click at [767, 374] on span "Recover changes" at bounding box center [764, 375] width 93 height 14
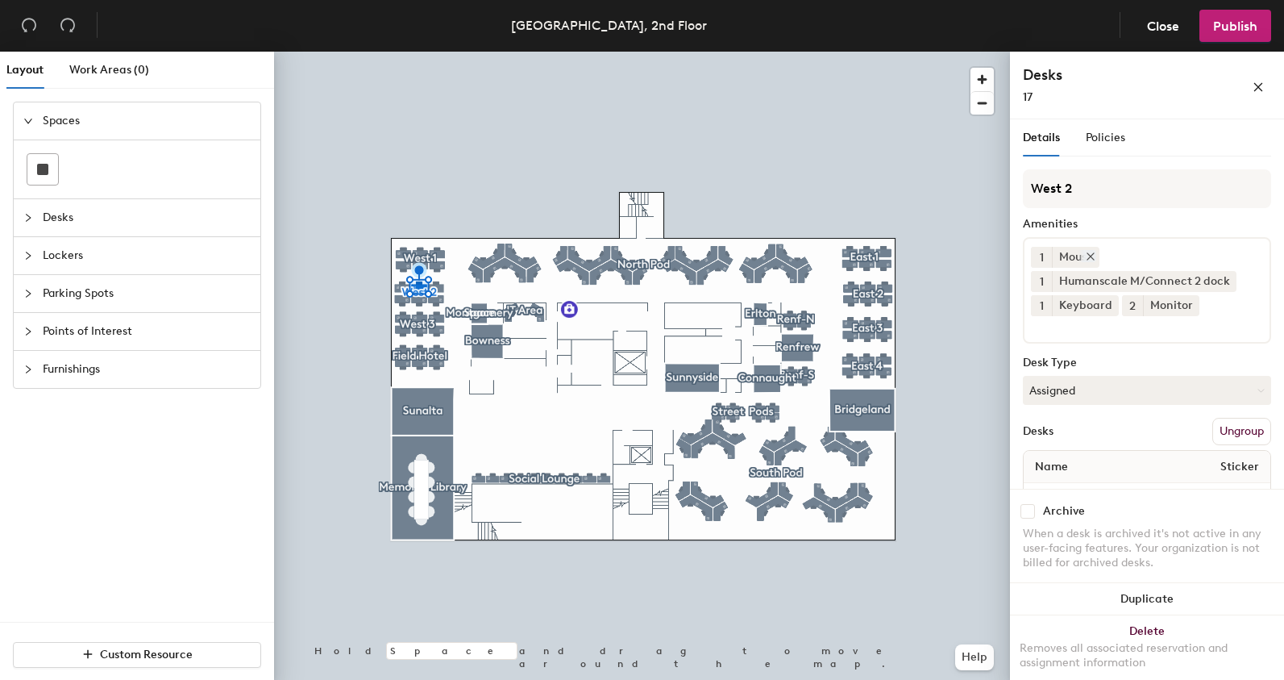
scroll to position [50, 0]
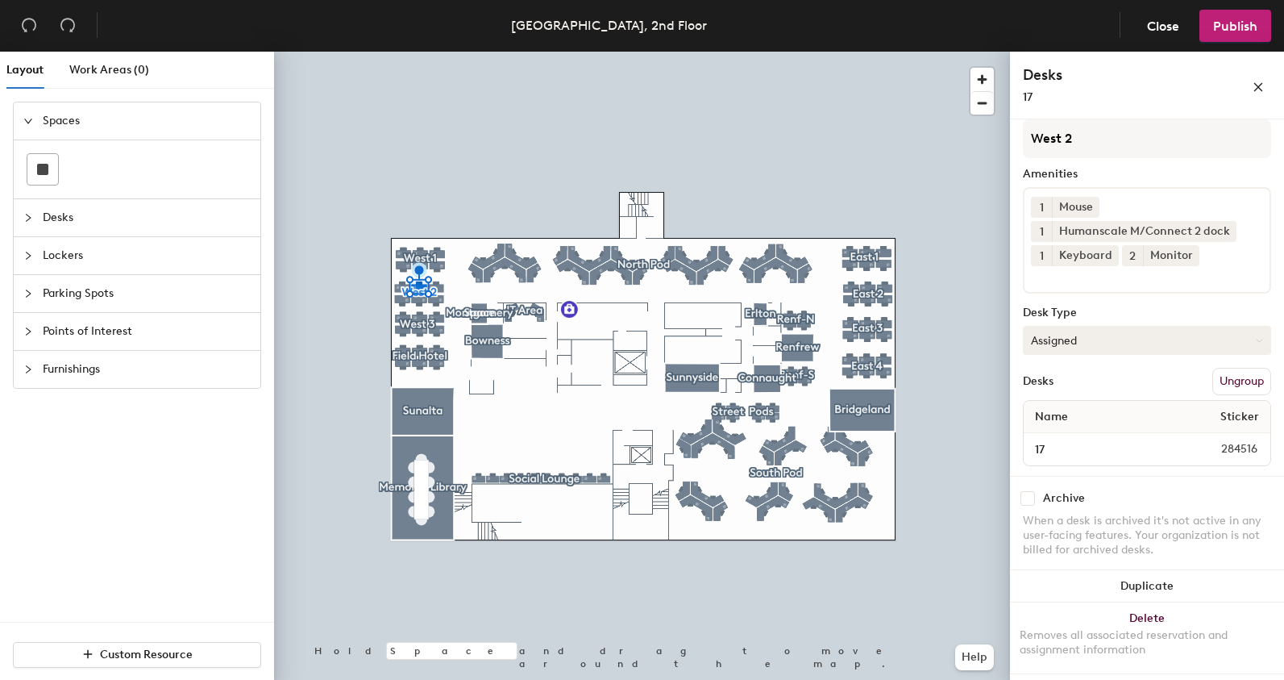
click at [1175, 339] on button "Assigned" at bounding box center [1147, 340] width 248 height 29
click at [1054, 439] on div "Hoteled" at bounding box center [1104, 438] width 161 height 24
click at [1227, 33] on span "Publish" at bounding box center [1235, 26] width 44 height 15
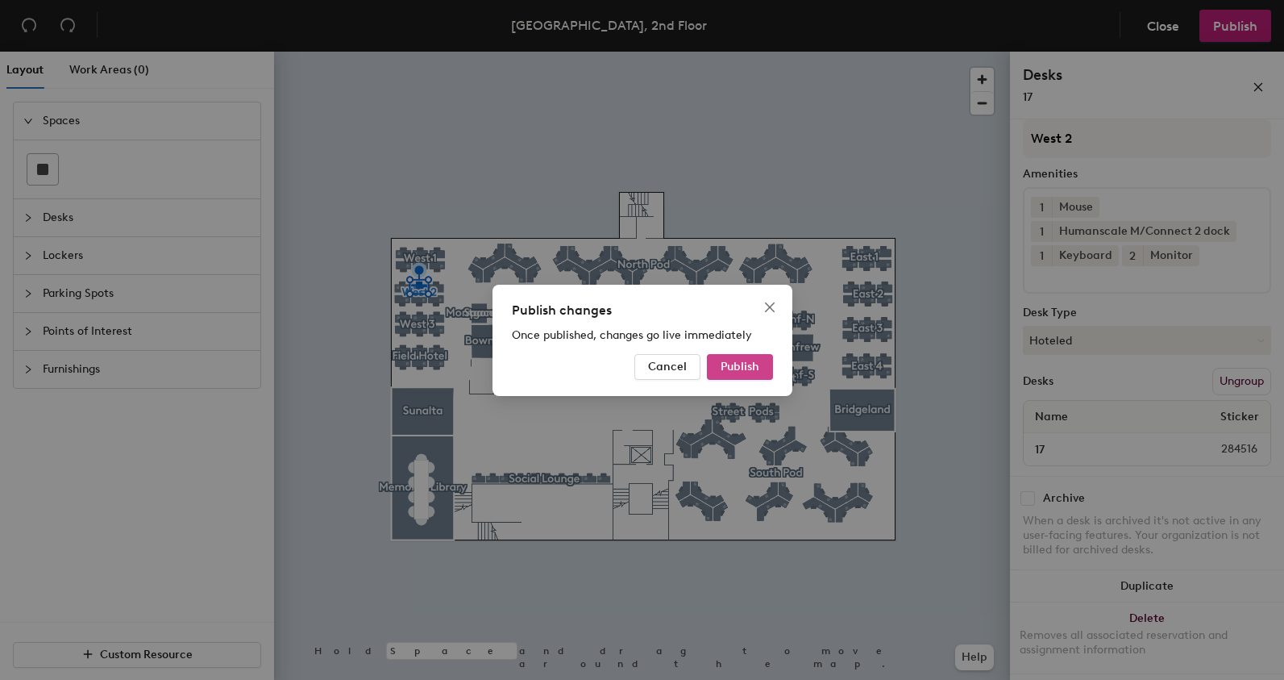
click at [751, 365] on span "Publish" at bounding box center [740, 367] width 39 height 14
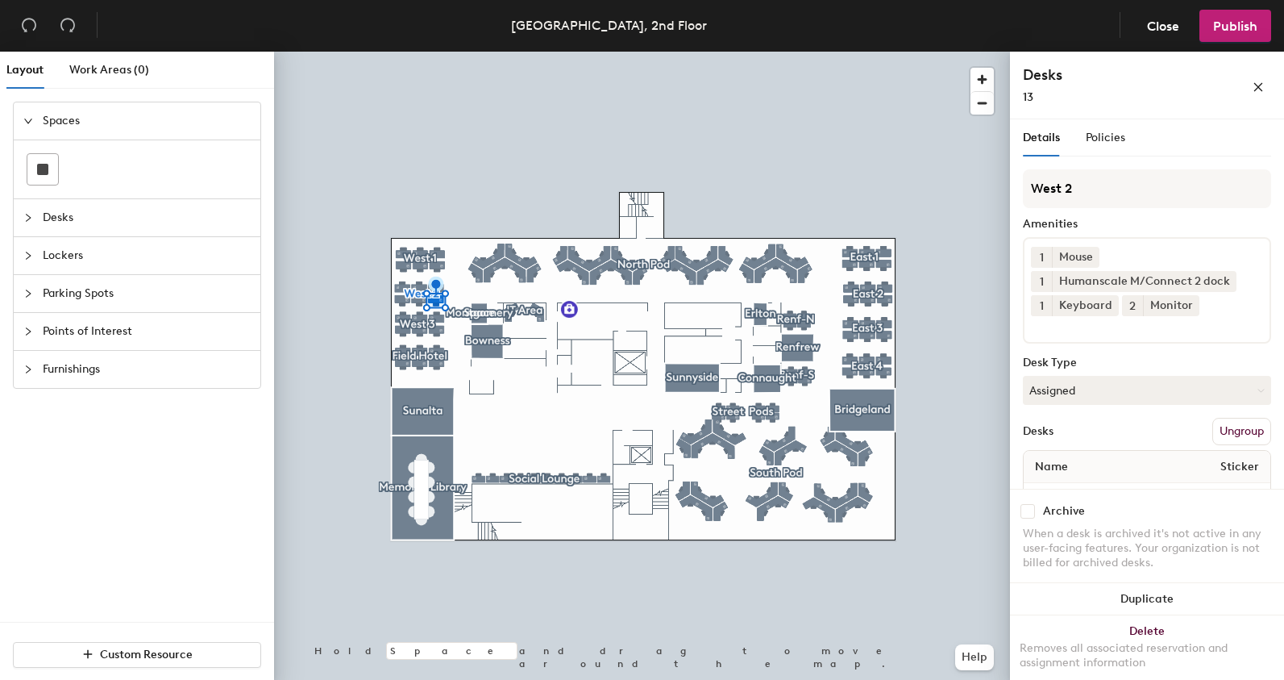
scroll to position [50, 0]
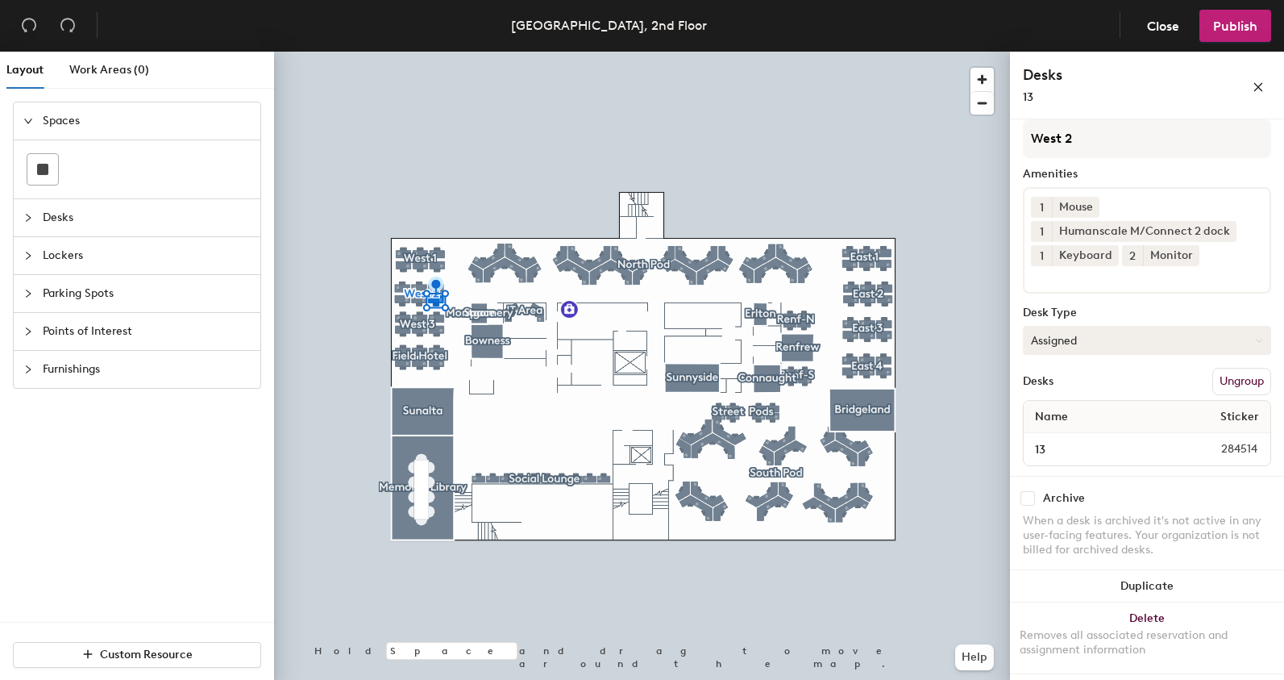
click at [1084, 340] on button "Assigned" at bounding box center [1147, 340] width 248 height 29
click at [1076, 442] on div "Hoteled" at bounding box center [1104, 438] width 161 height 24
click at [1241, 29] on span "Publish" at bounding box center [1235, 26] width 44 height 15
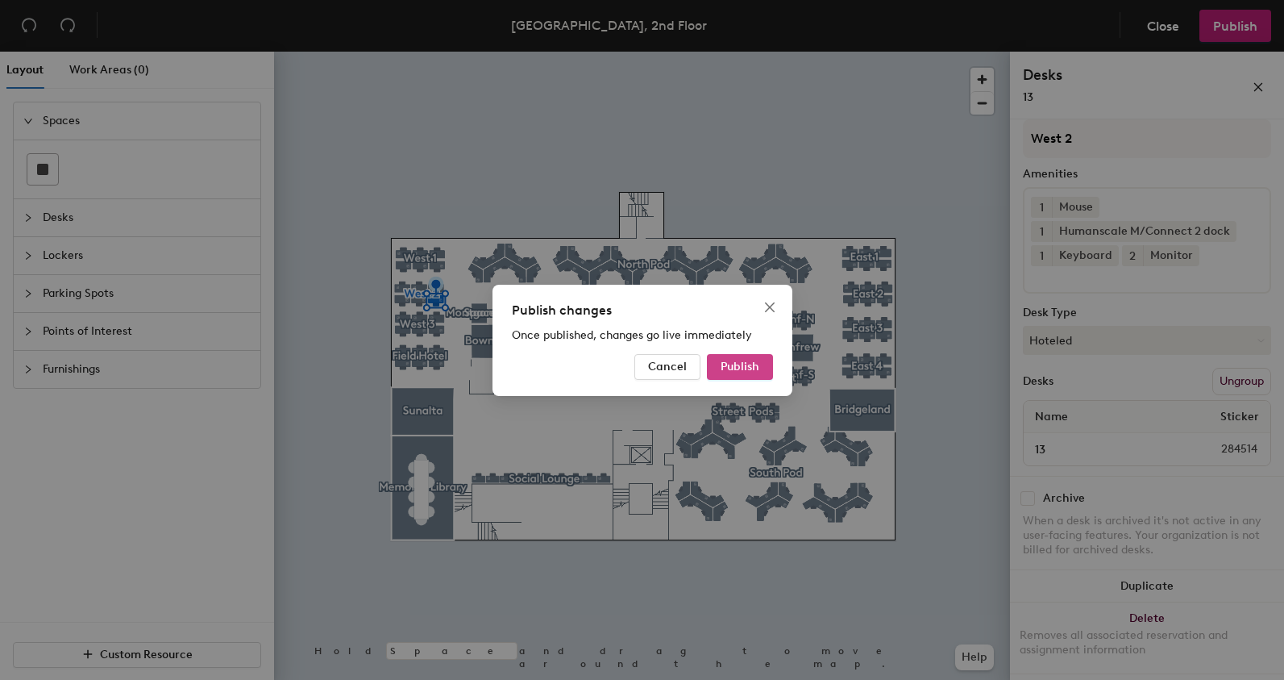
click at [726, 368] on span "Publish" at bounding box center [740, 367] width 39 height 14
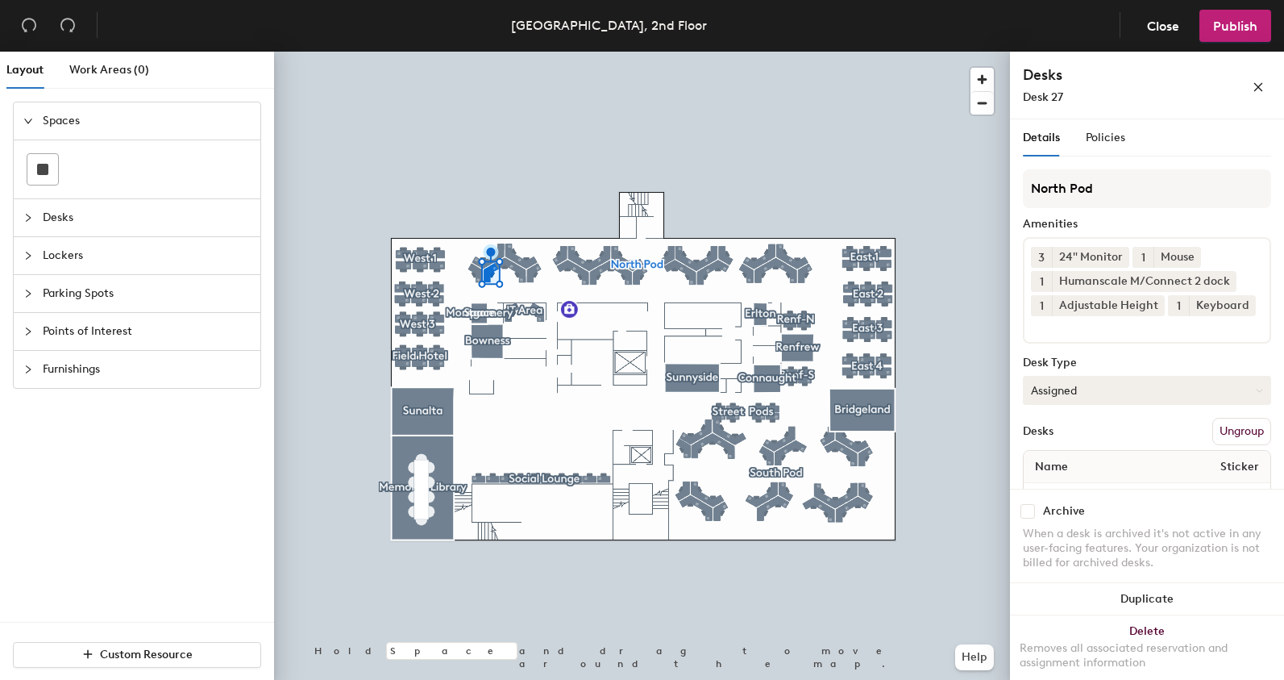
click at [1124, 405] on button "Assigned" at bounding box center [1147, 390] width 248 height 29
click at [1049, 501] on div "Hoteled" at bounding box center [1104, 488] width 161 height 24
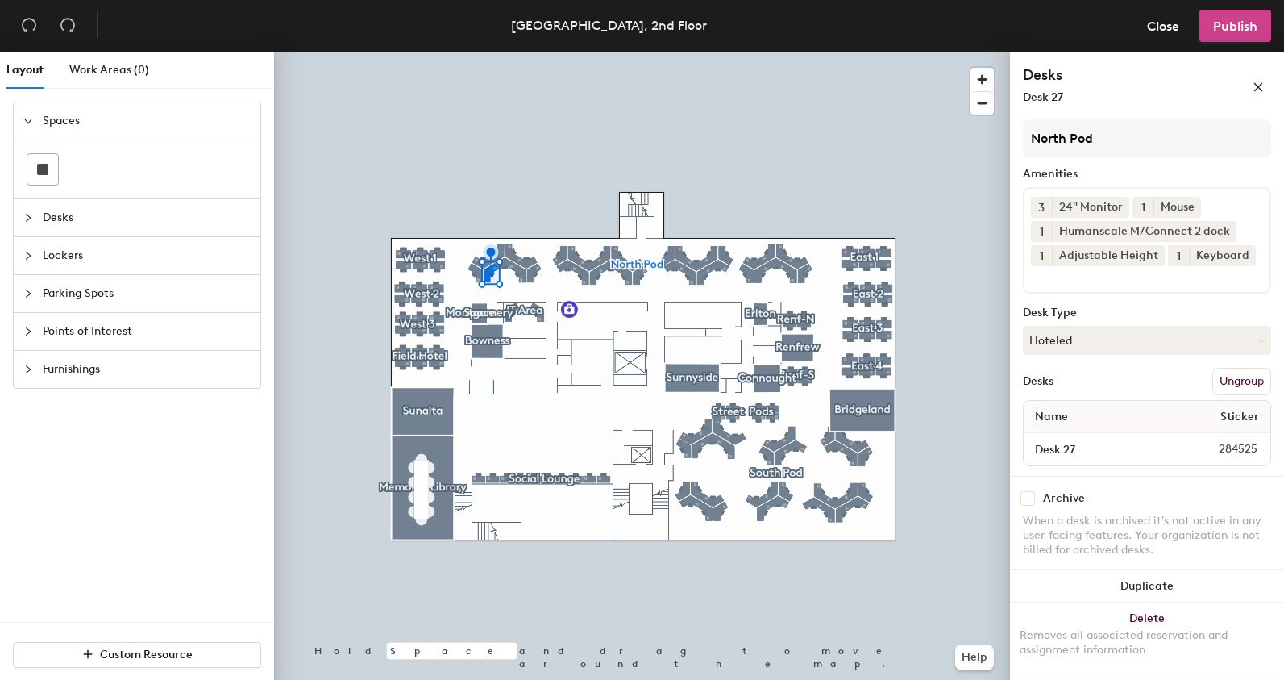
click at [1229, 30] on span "Publish" at bounding box center [1235, 26] width 44 height 15
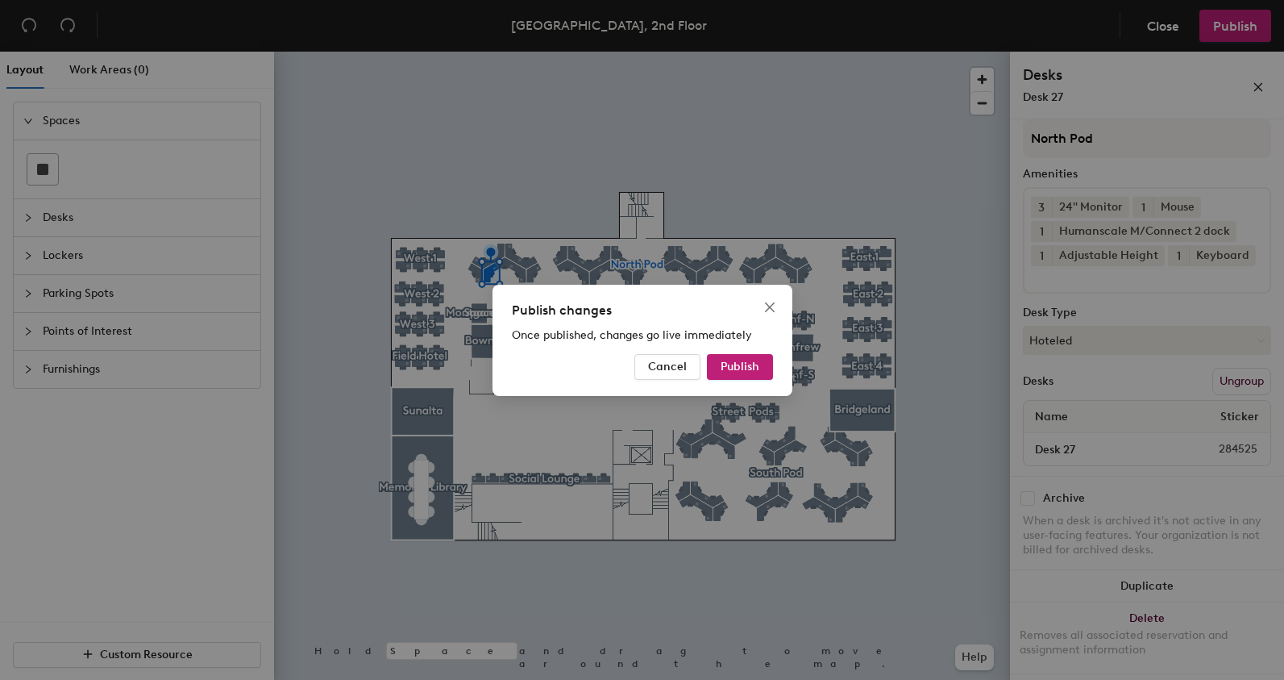
click at [701, 374] on div "Cancel Publish" at bounding box center [642, 367] width 261 height 26
click at [742, 370] on span "Publish" at bounding box center [740, 367] width 39 height 14
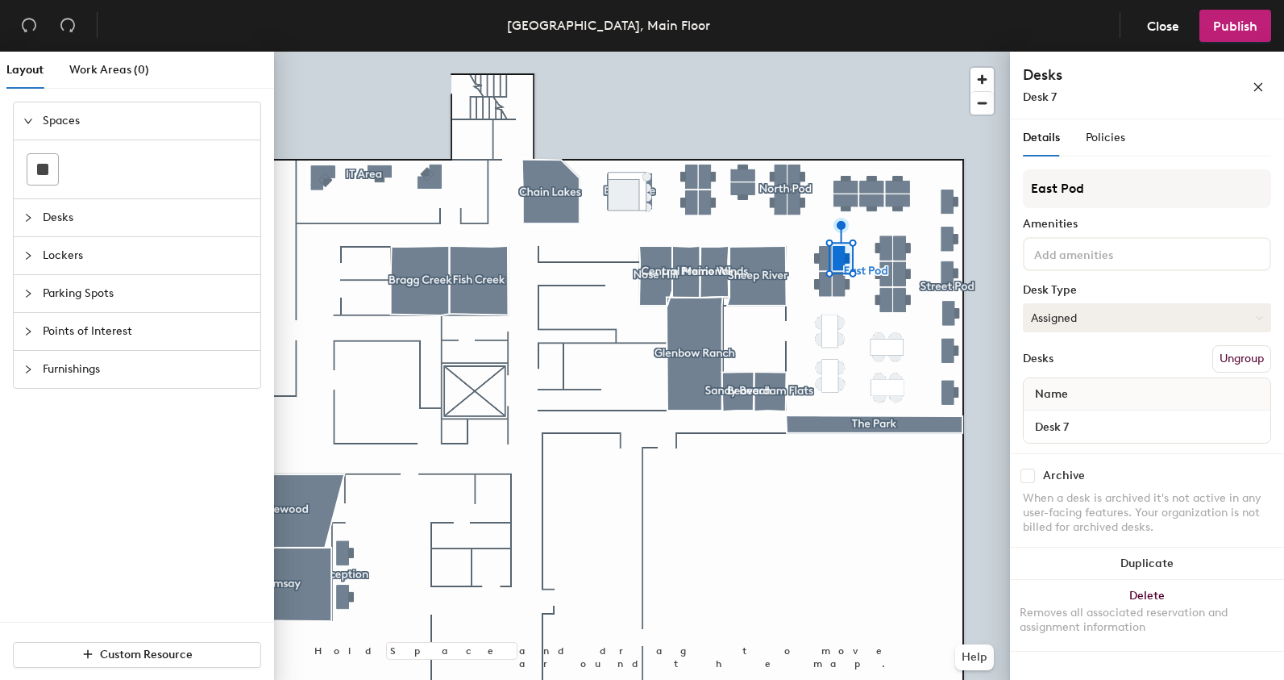
click at [1099, 327] on button "Assigned" at bounding box center [1147, 317] width 248 height 29
click at [1046, 414] on div "Hoteled" at bounding box center [1104, 416] width 161 height 24
click at [1238, 37] on button "Publish" at bounding box center [1236, 26] width 72 height 32
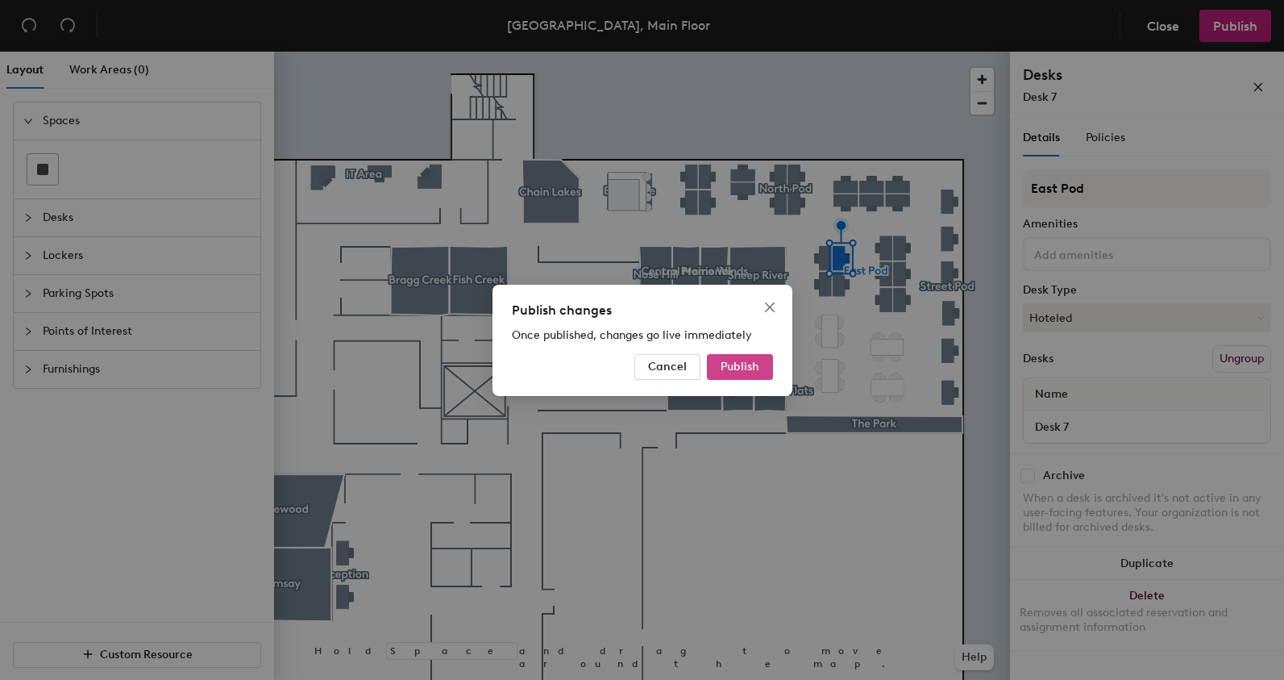
click at [742, 364] on span "Publish" at bounding box center [740, 367] width 39 height 14
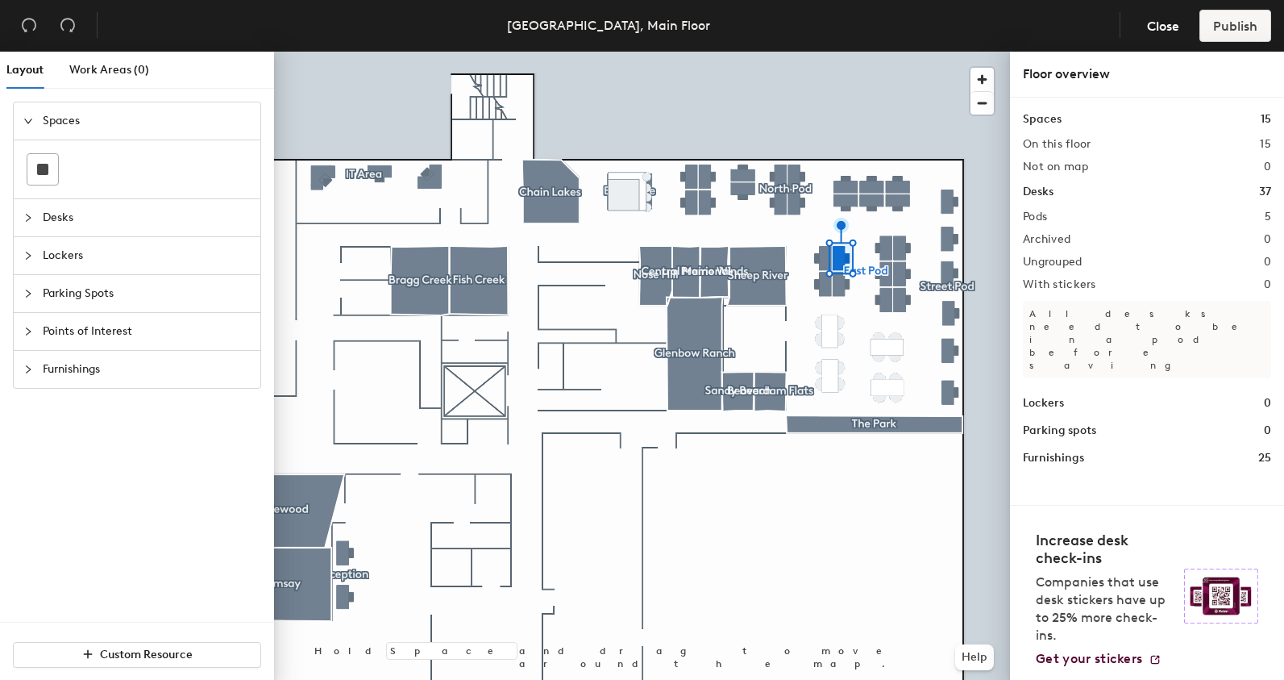
click at [826, 262] on body "Skip navigation Schedule Office People Analytics Visits Deliveries Services Man…" at bounding box center [642, 340] width 1284 height 680
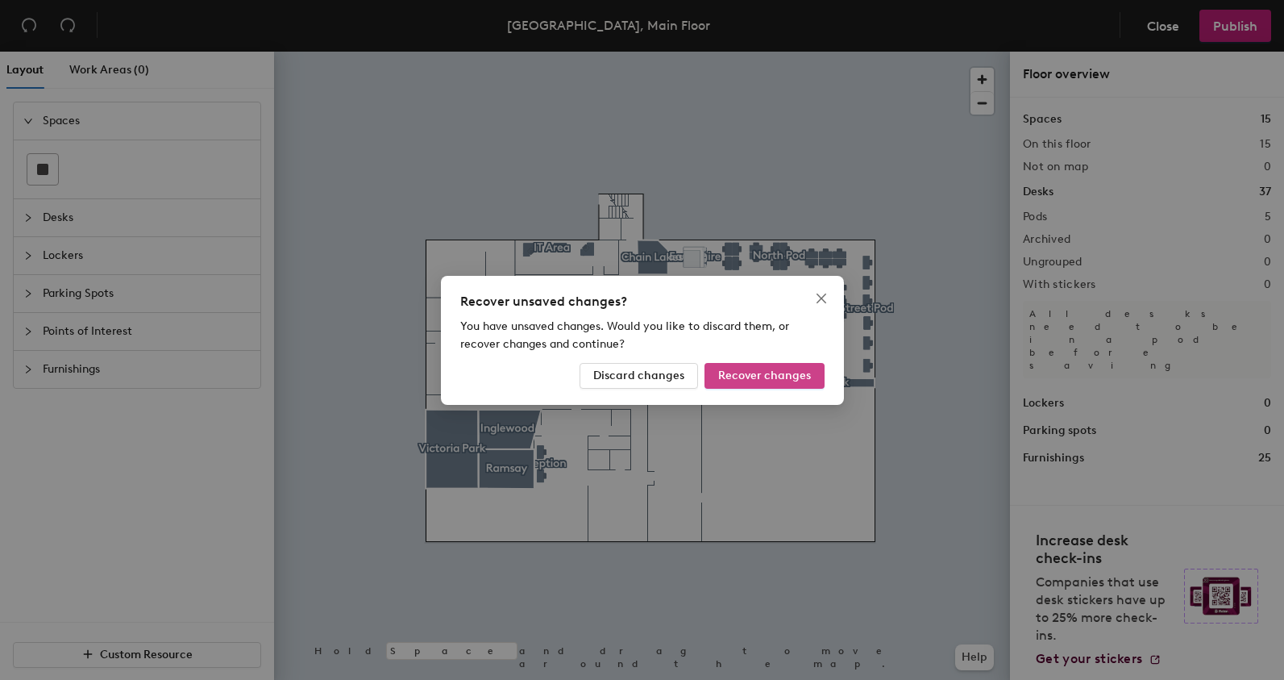
click at [744, 375] on span "Recover changes" at bounding box center [764, 375] width 93 height 14
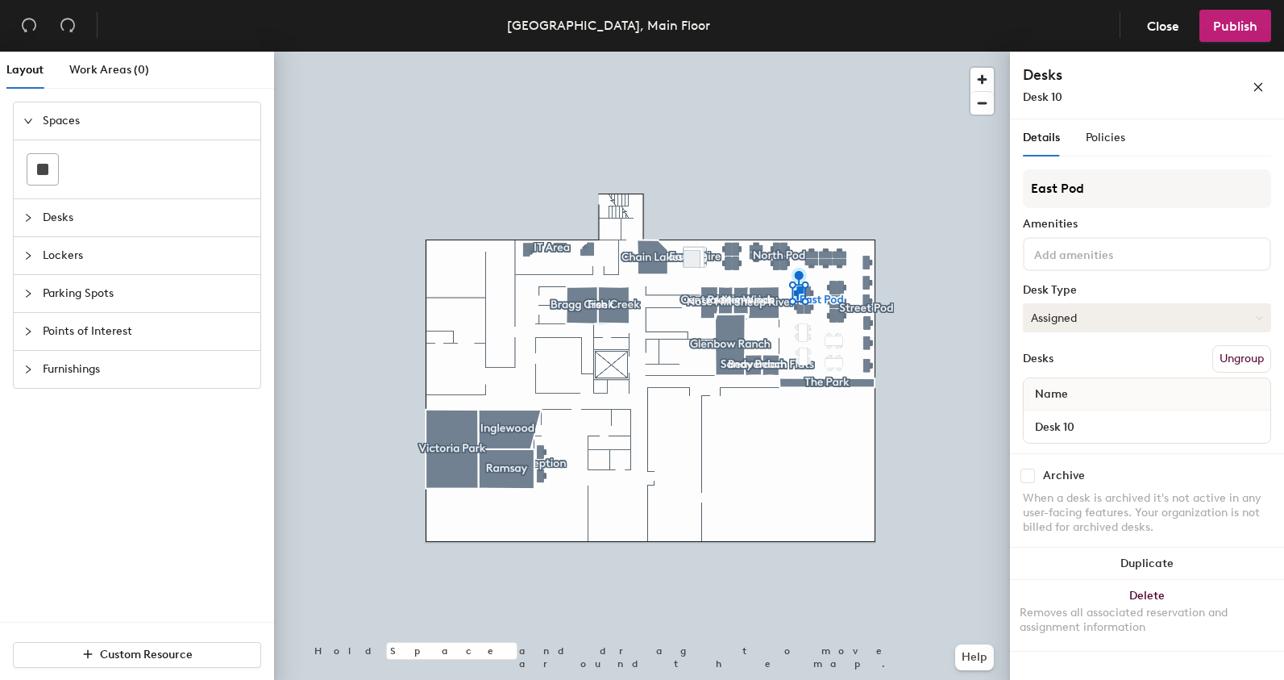
click at [1092, 319] on button "Assigned" at bounding box center [1147, 317] width 248 height 29
click at [1047, 417] on div "Hoteled" at bounding box center [1104, 416] width 161 height 24
click at [1242, 30] on span "Publish" at bounding box center [1235, 26] width 44 height 15
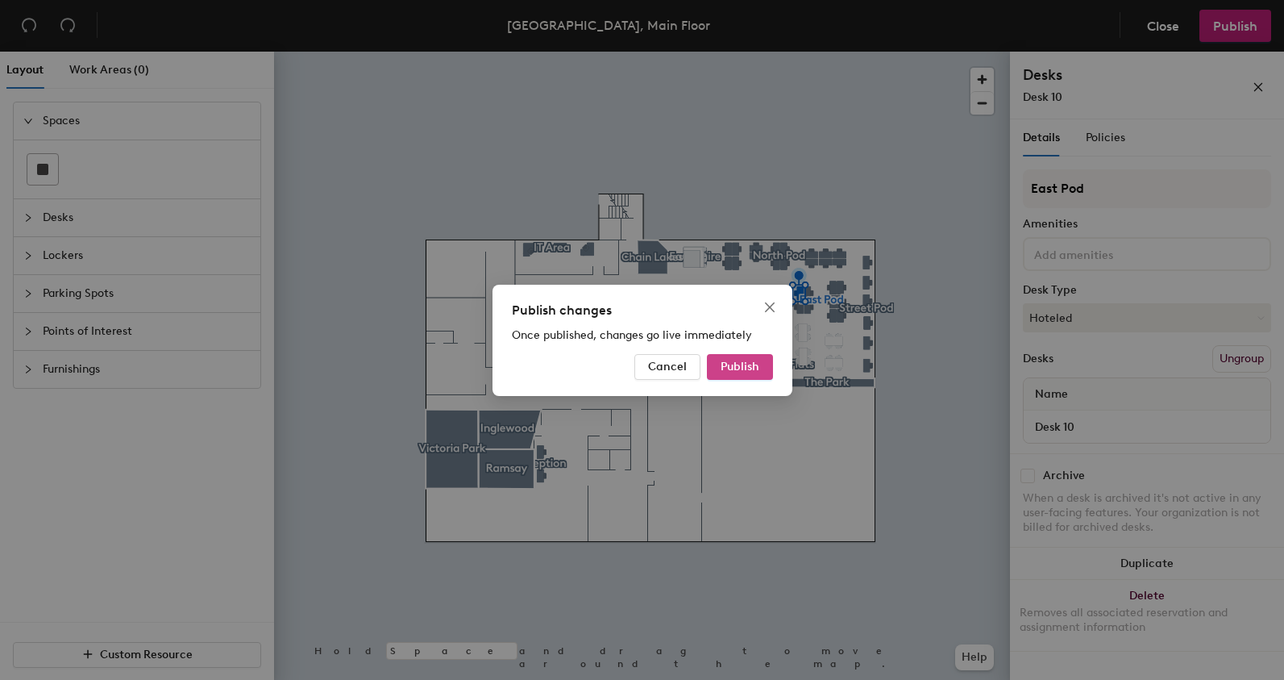
click at [747, 359] on button "Publish" at bounding box center [740, 367] width 66 height 26
